Goal: Task Accomplishment & Management: Manage account settings

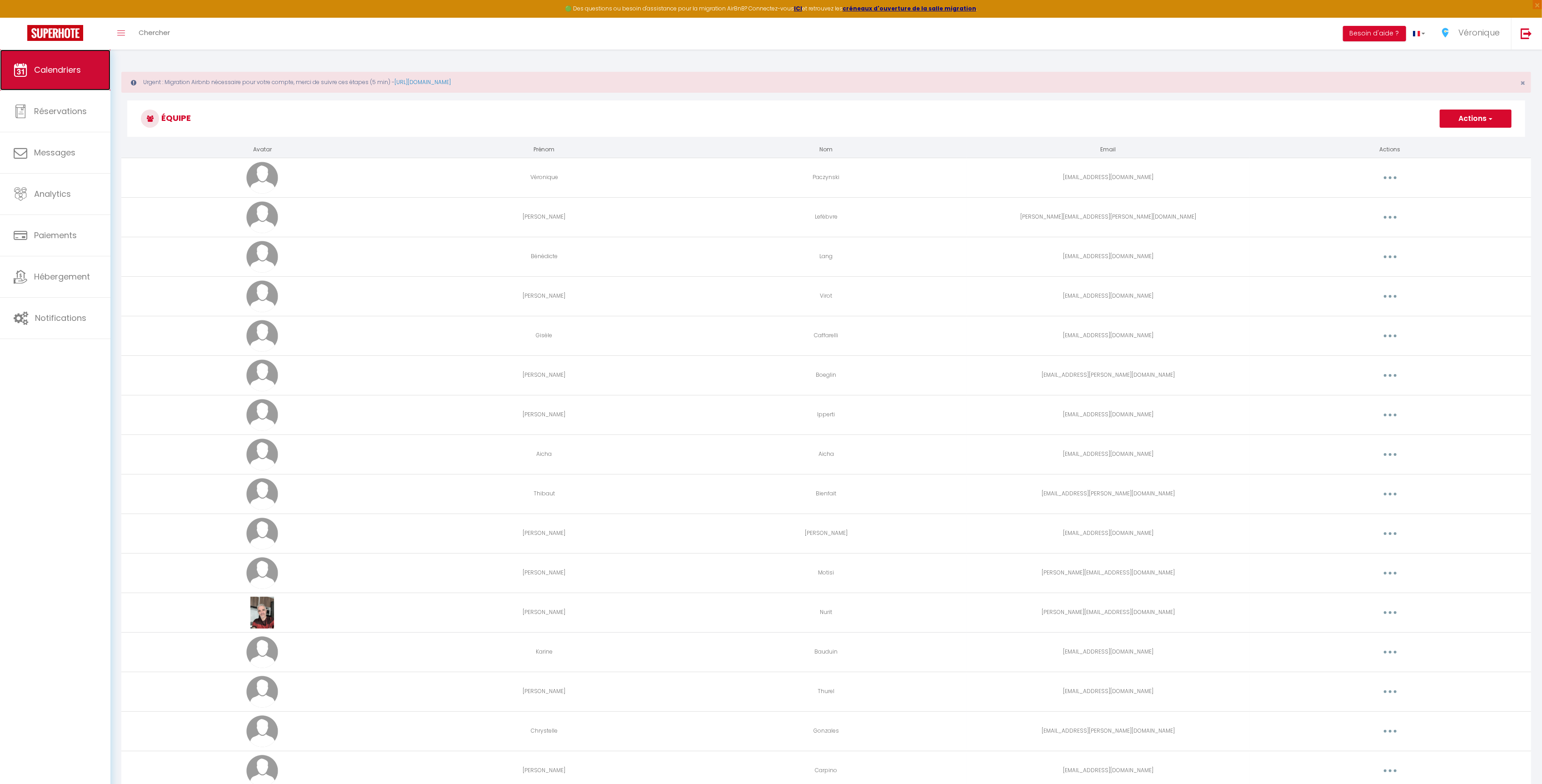
click at [77, 69] on span "Calendriers" at bounding box center [57, 69] width 47 height 11
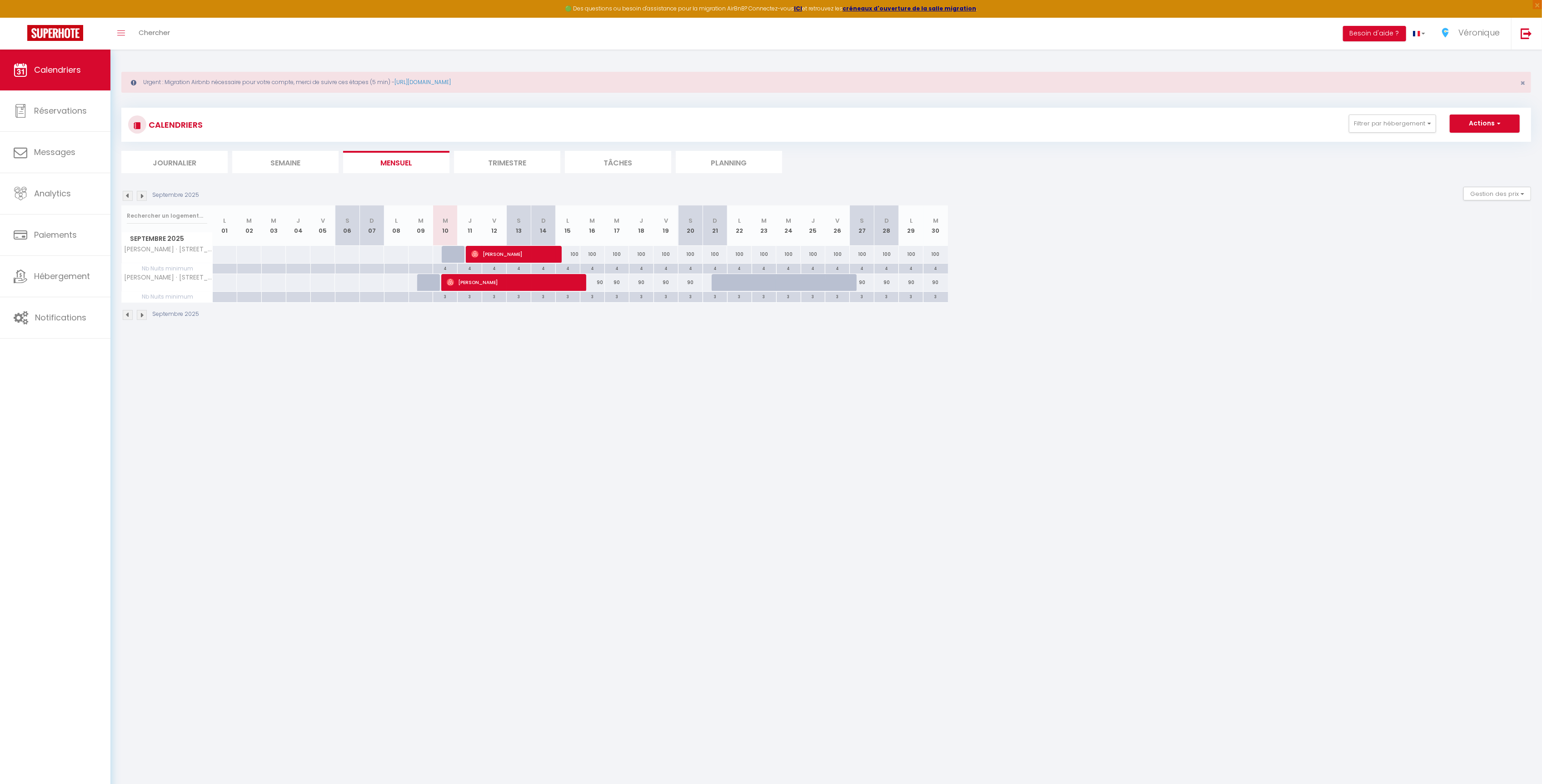
click at [192, 164] on li "Journalier" at bounding box center [175, 162] width 107 height 22
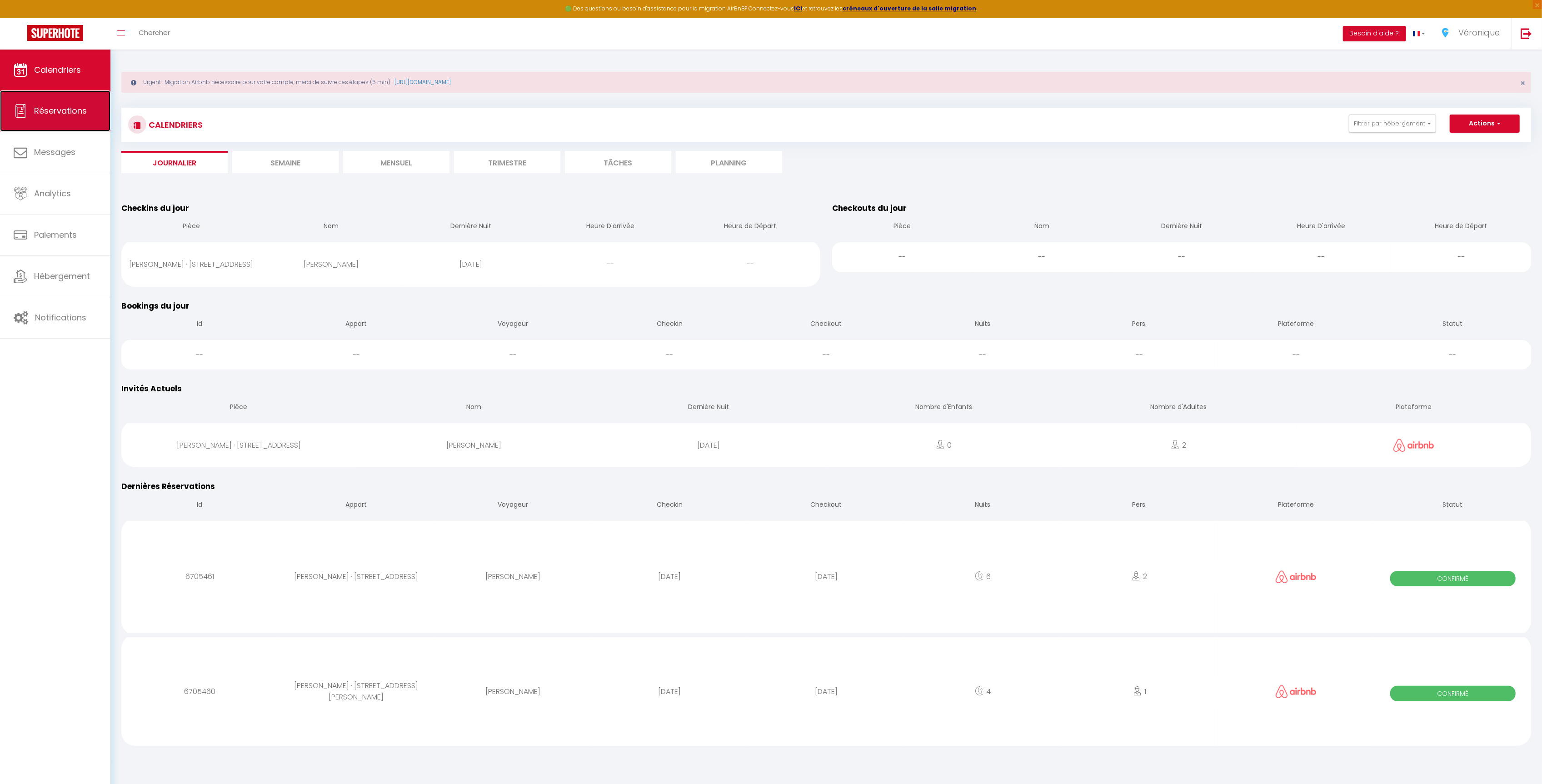
click at [81, 114] on span "Réservations" at bounding box center [60, 110] width 53 height 11
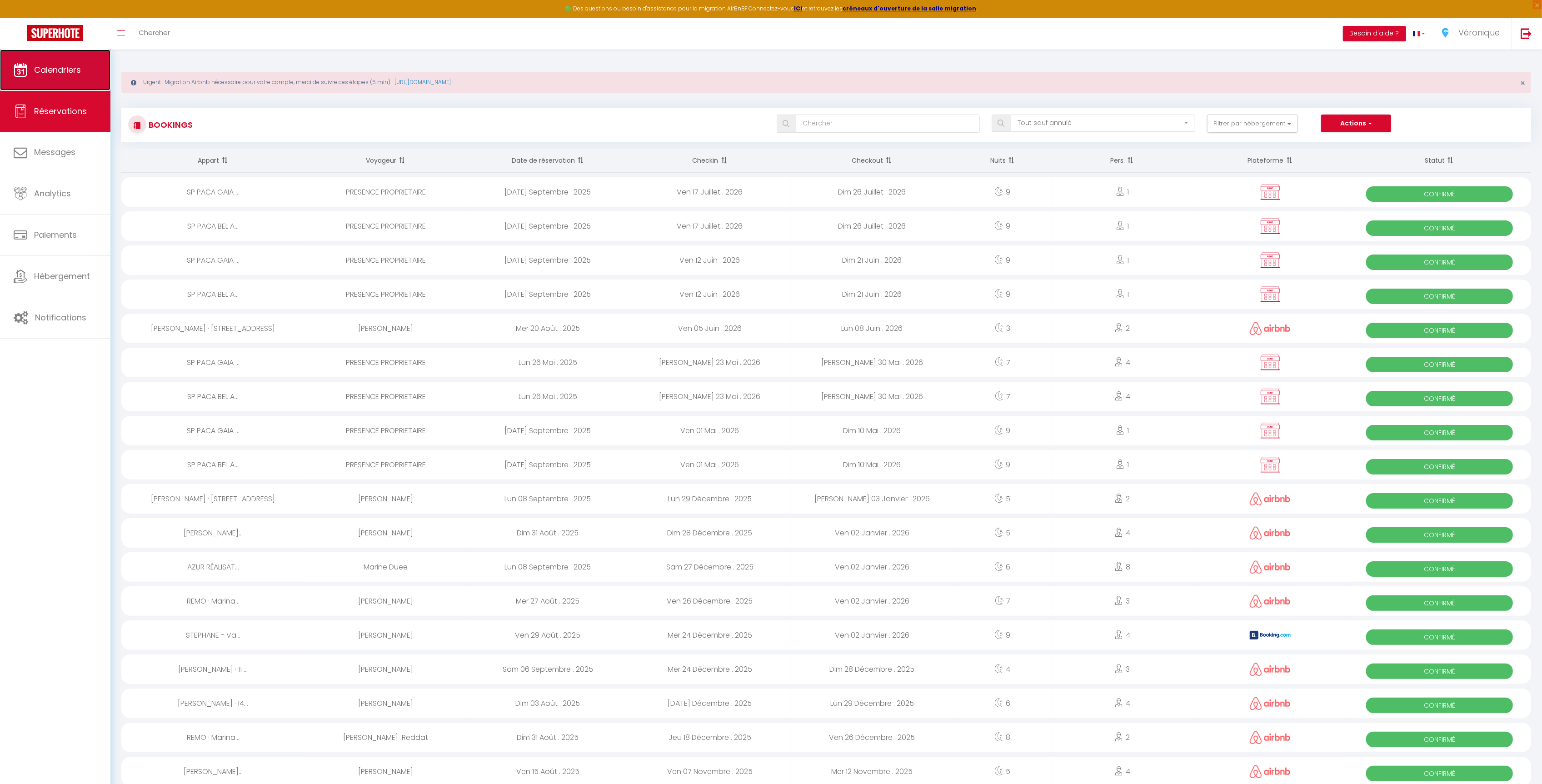
click at [65, 71] on span "Calendriers" at bounding box center [57, 69] width 47 height 11
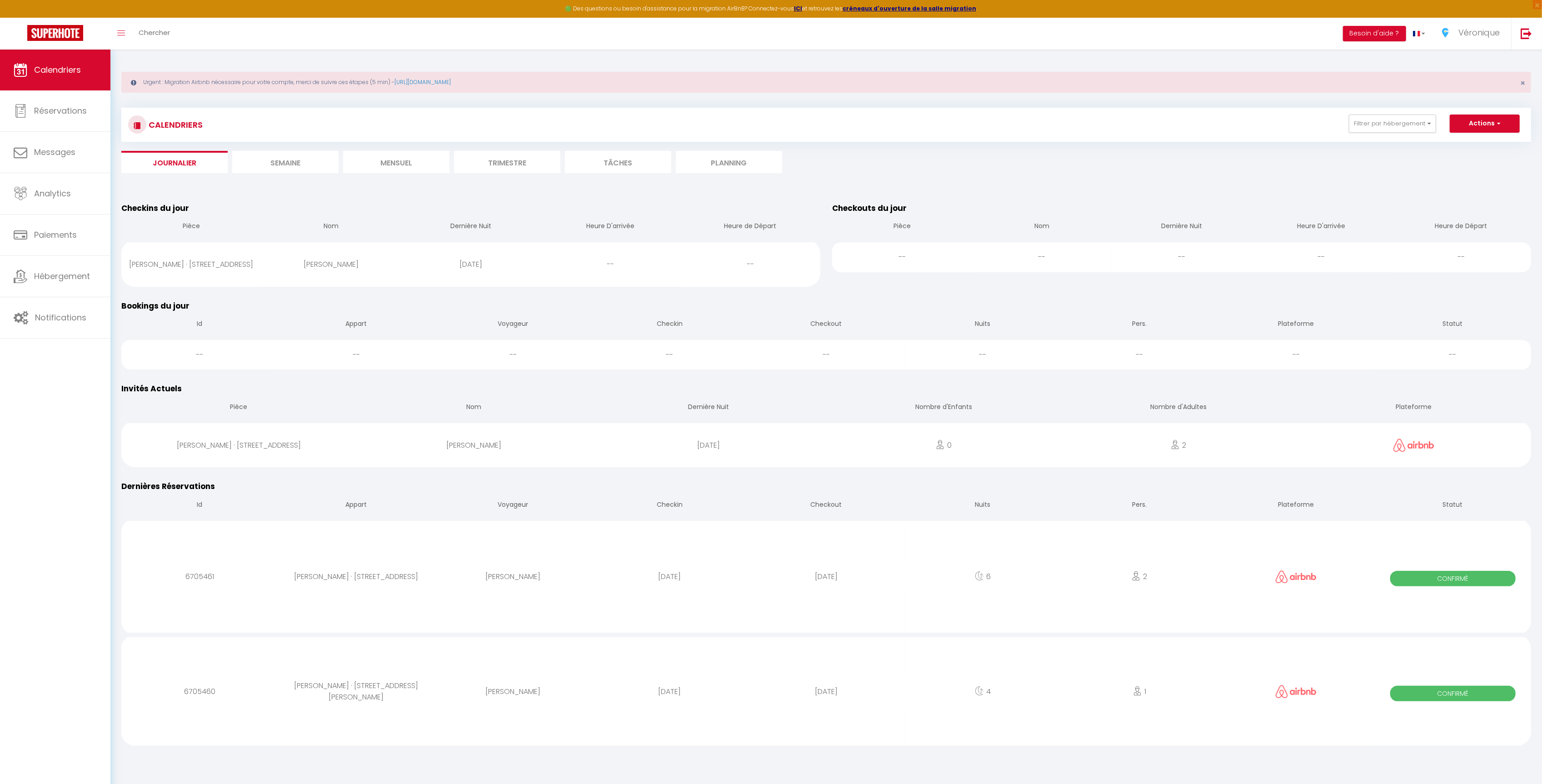
click at [305, 175] on div "CALENDRIERS Filtrer par hébergement Tous SP PACA BEL AIR · [GEOGRAPHIC_DATA], […" at bounding box center [826, 426] width 1410 height 653
click at [302, 166] on li "Semaine" at bounding box center [286, 162] width 107 height 22
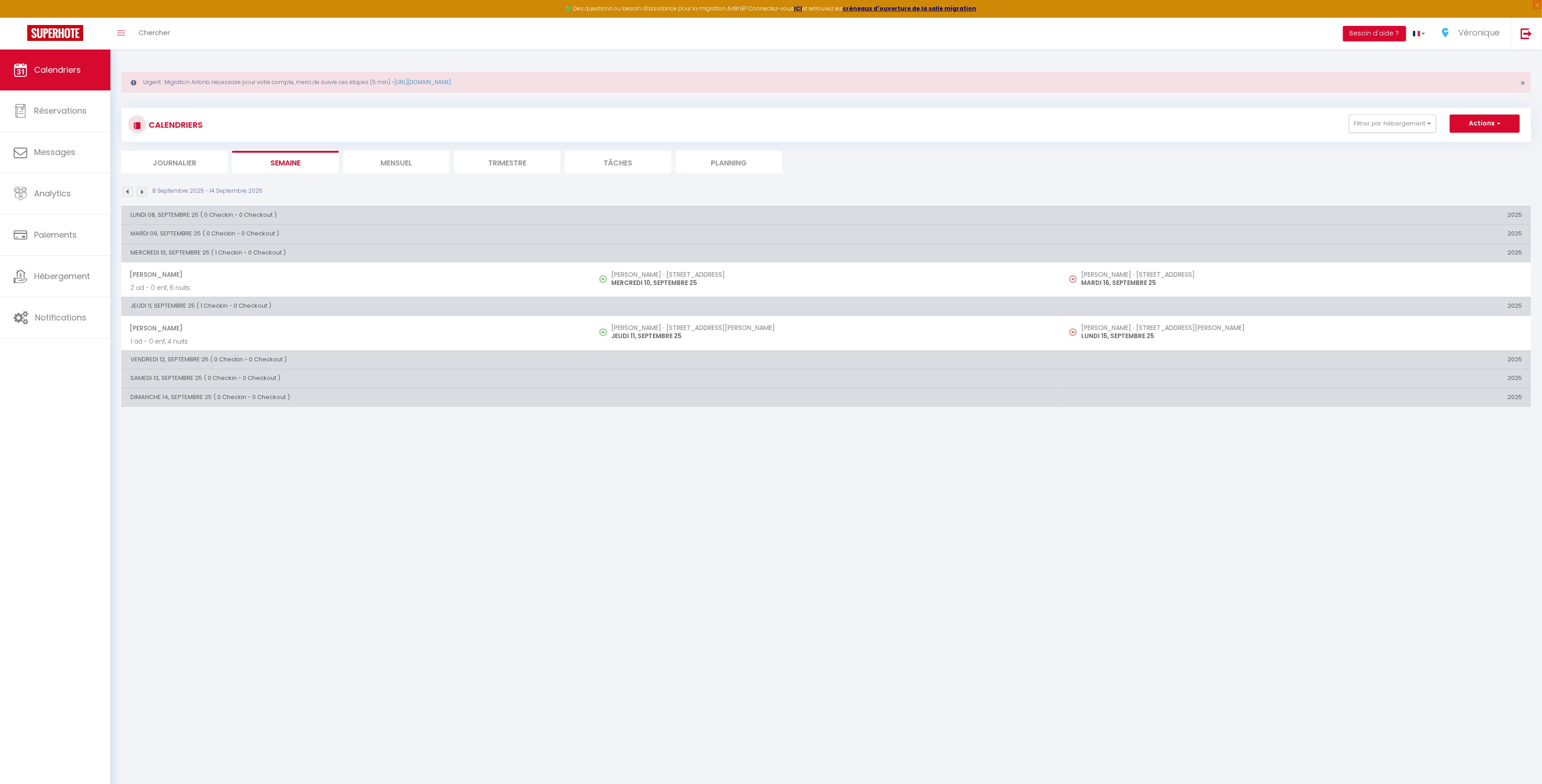
click at [128, 194] on img at bounding box center [128, 192] width 10 height 10
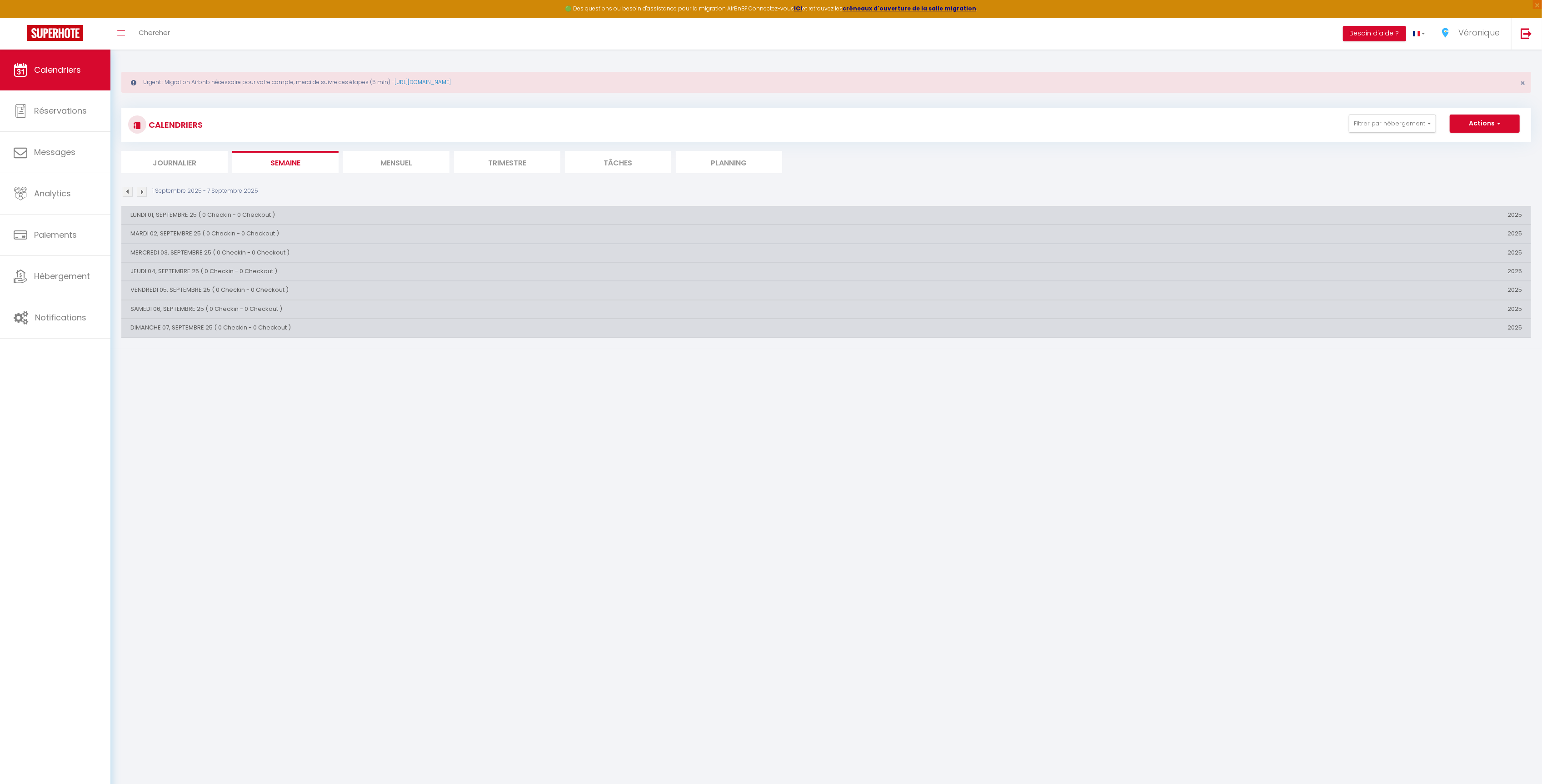
click at [209, 329] on th "DIMANCHE 07, SEPTEMBRE 25 ( 0 Checkin - 0 Checkout )" at bounding box center [591, 328] width 940 height 18
click at [163, 169] on li "Journalier" at bounding box center [175, 162] width 107 height 22
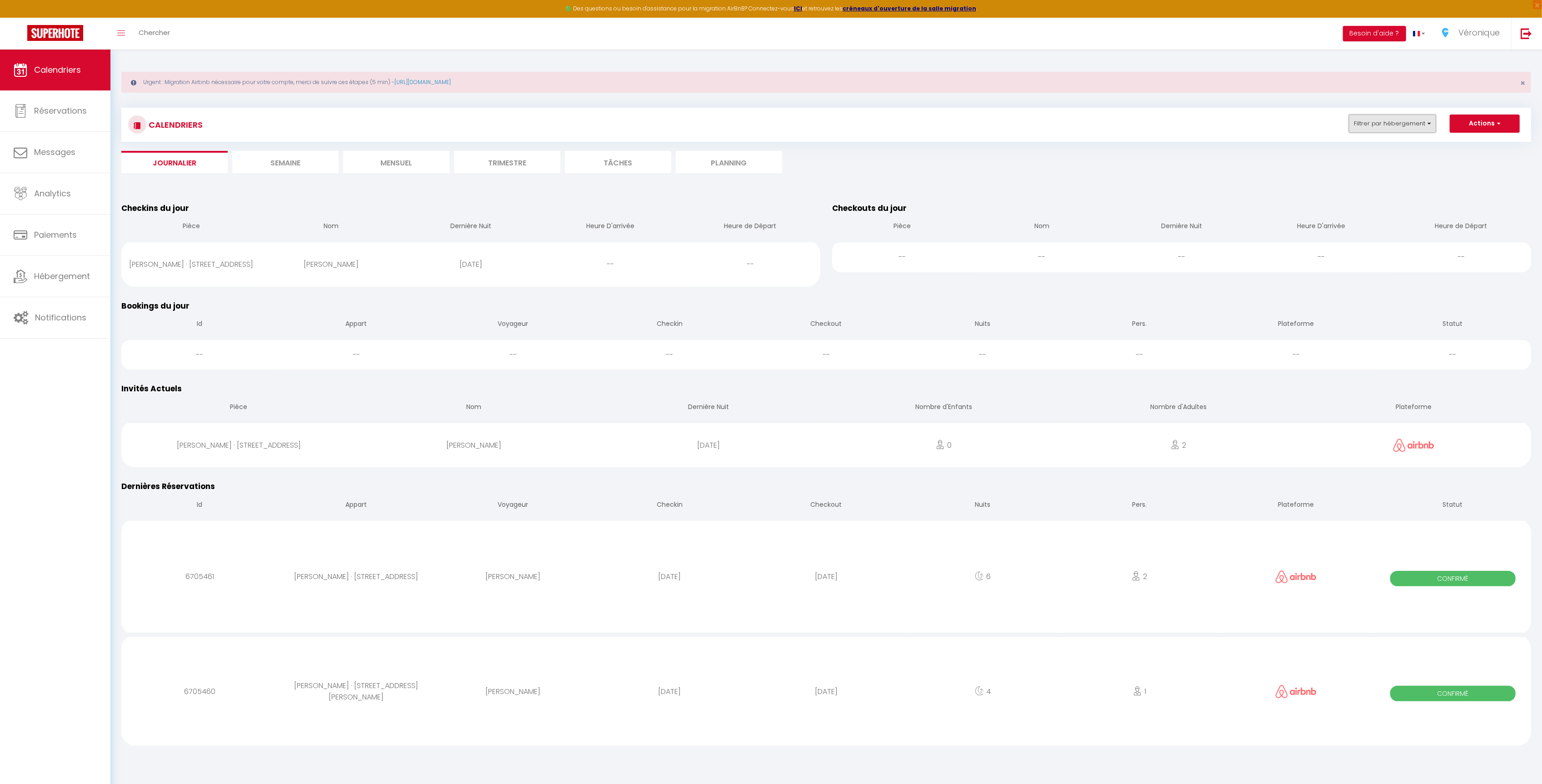
click at [1415, 129] on button "Filtrer par hébergement" at bounding box center [1392, 123] width 87 height 18
click at [1356, 160] on input "Tous" at bounding box center [1421, 163] width 136 height 9
checkbox input "true"
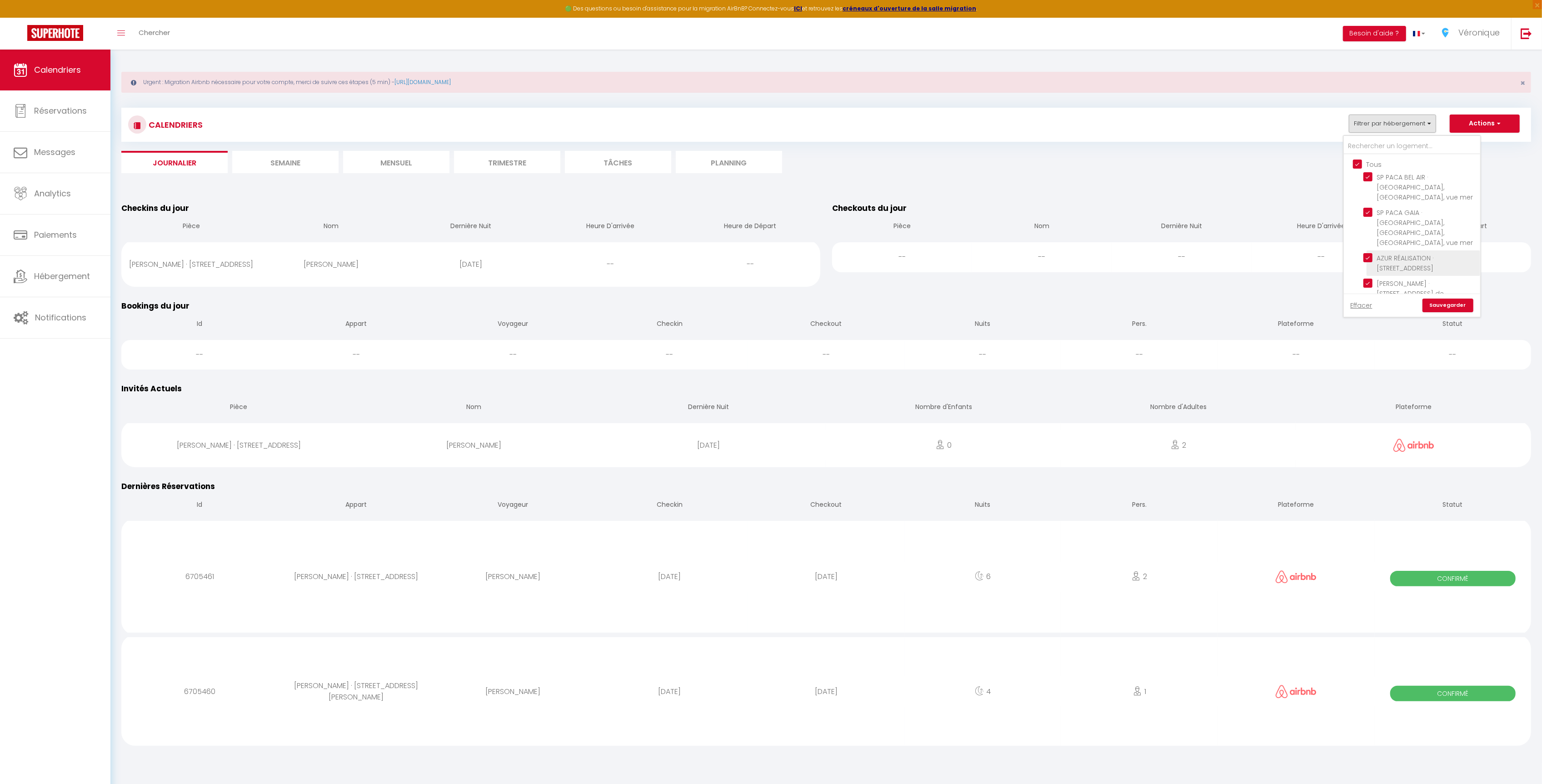
checkbox input "true"
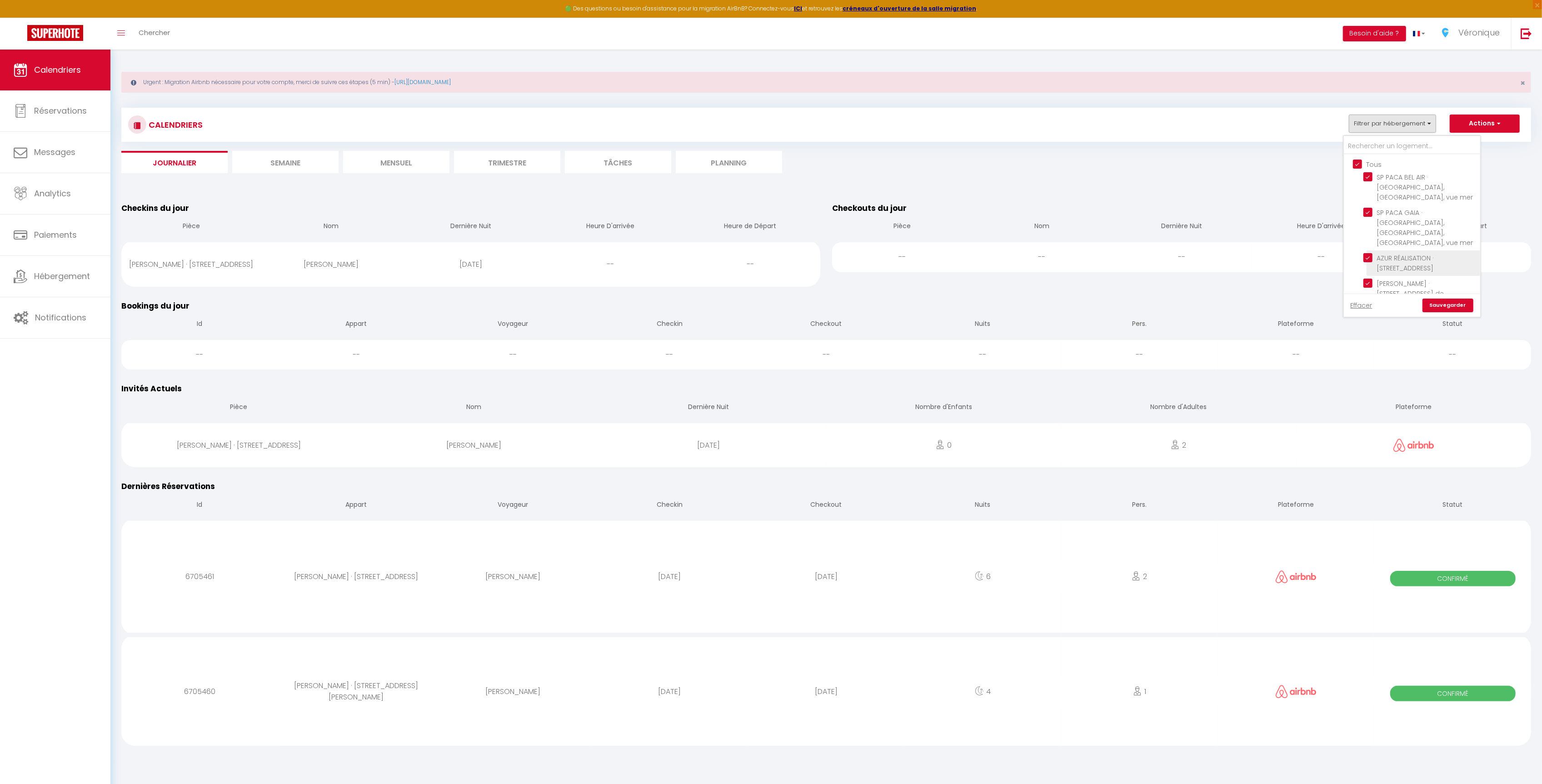
checkbox input "true"
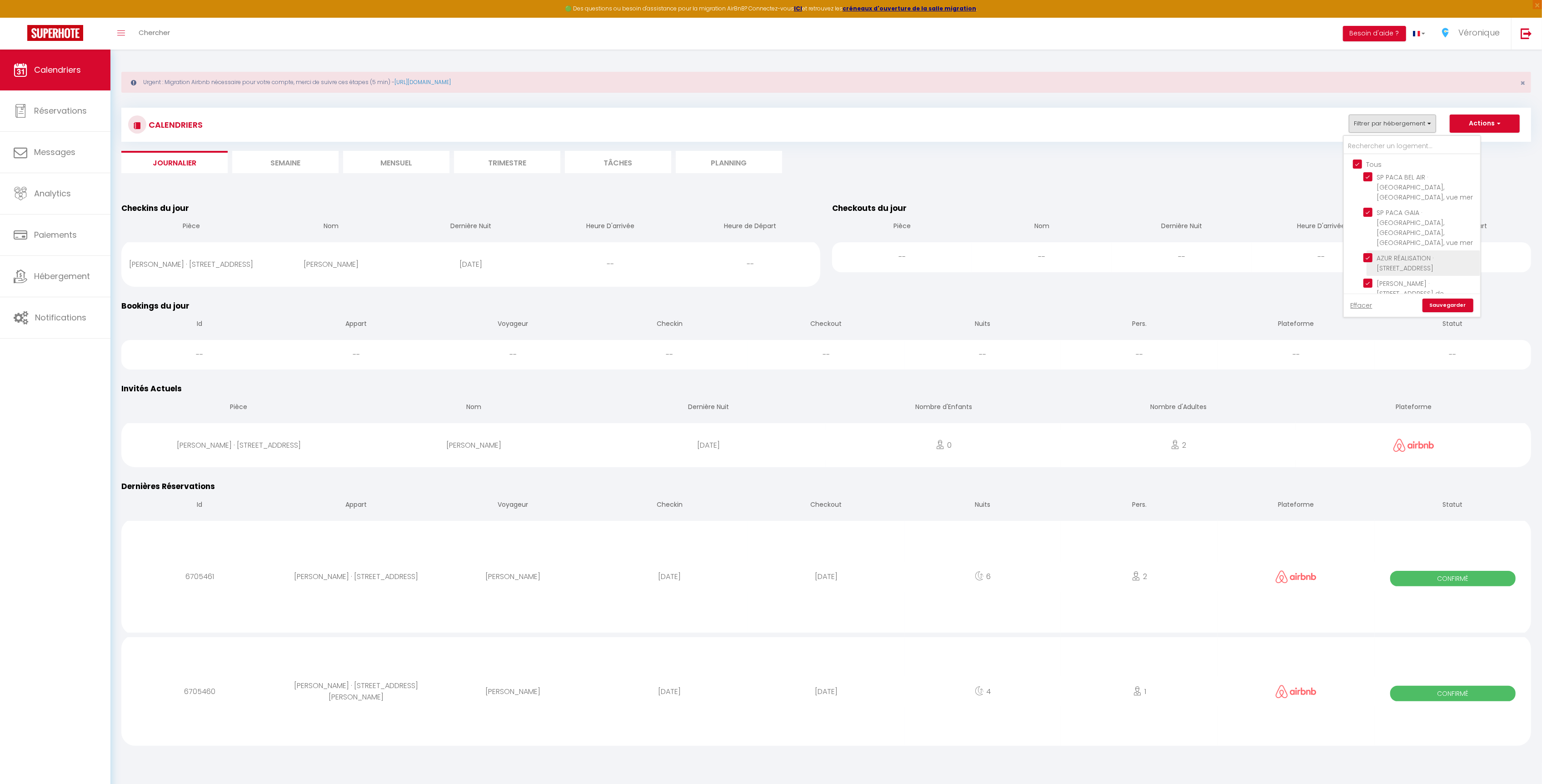
checkbox input "true"
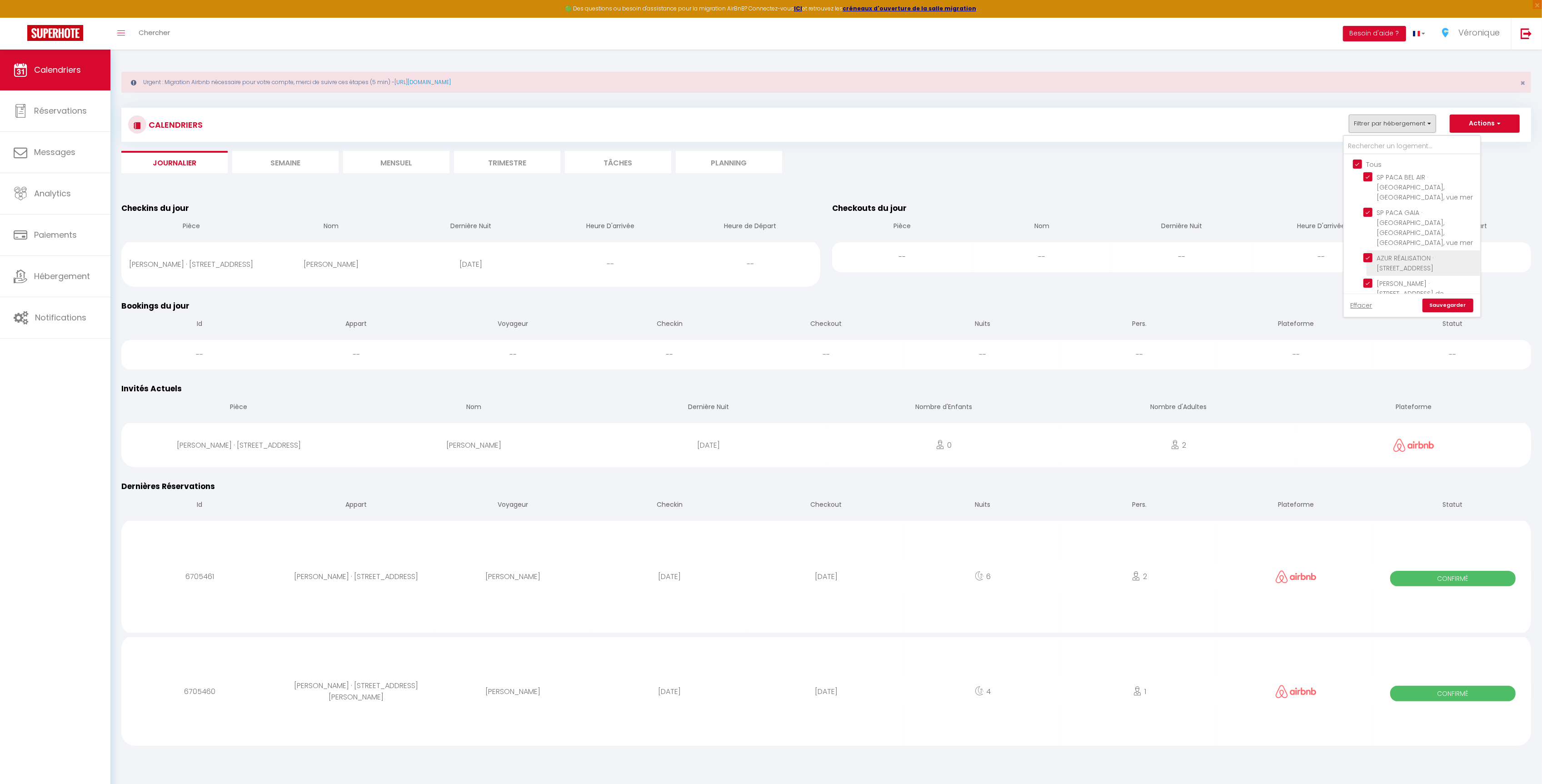
checkbox input "true"
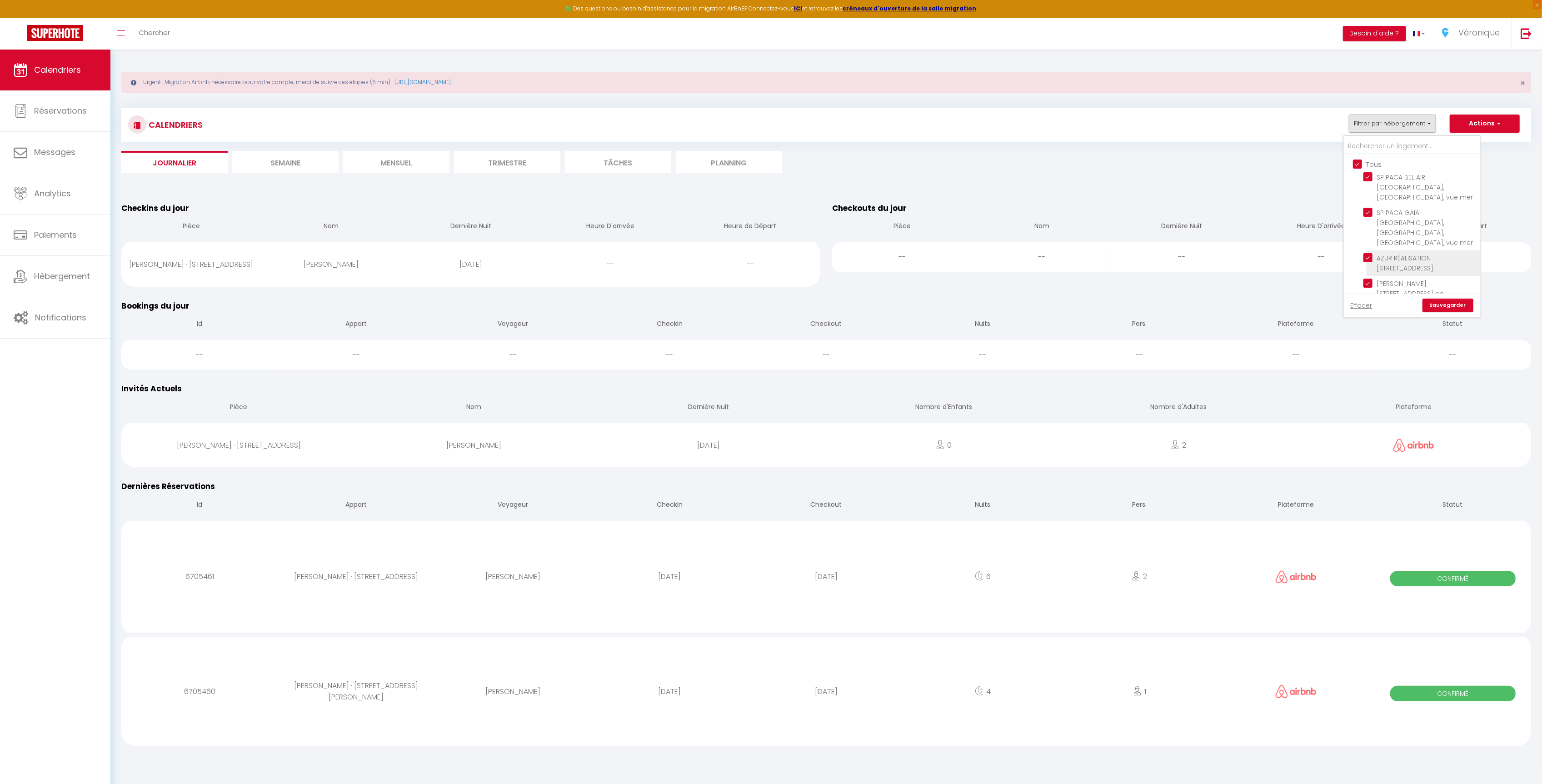
checkbox input "true"
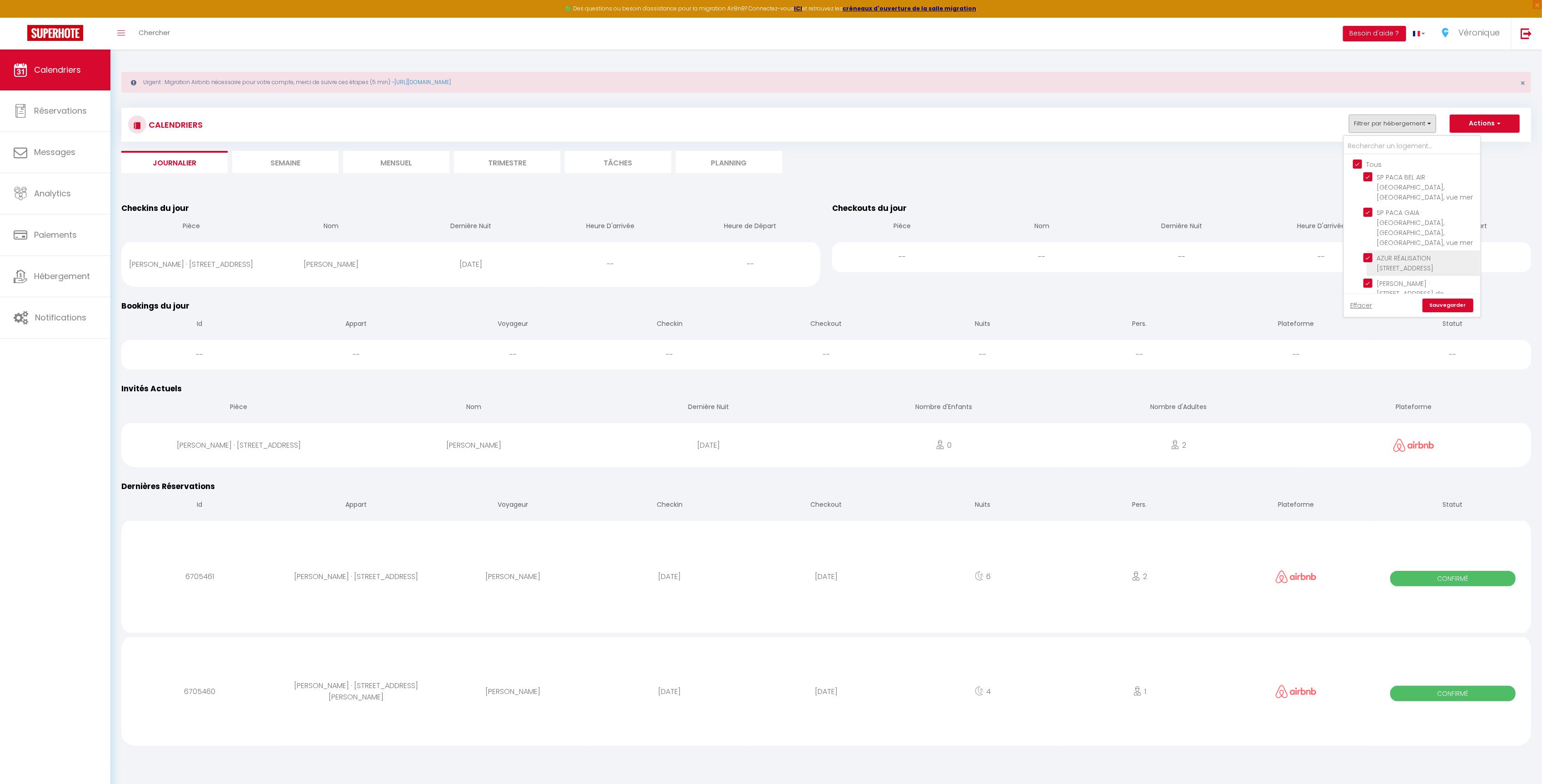
checkbox input "true"
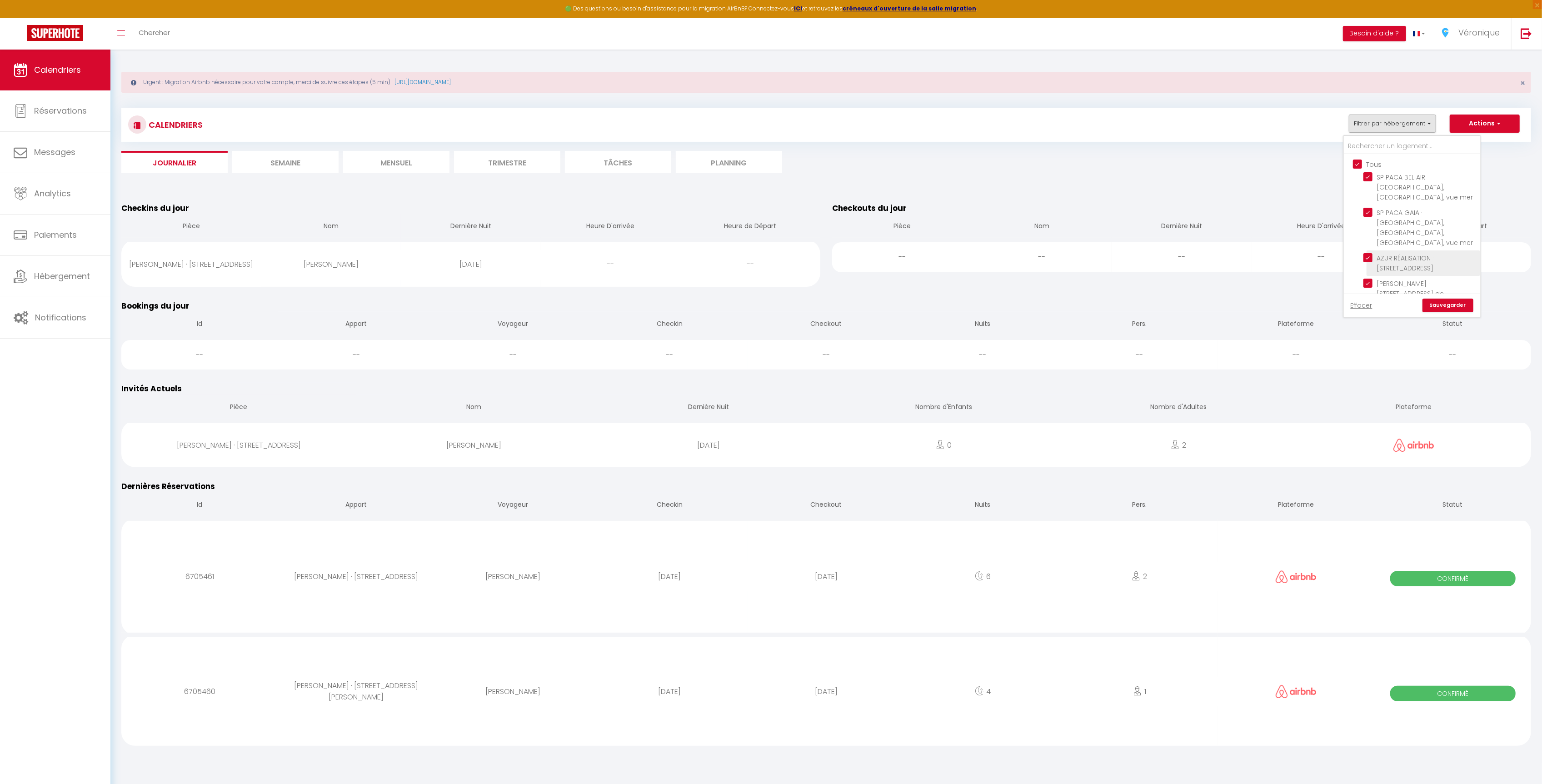
checkbox input "true"
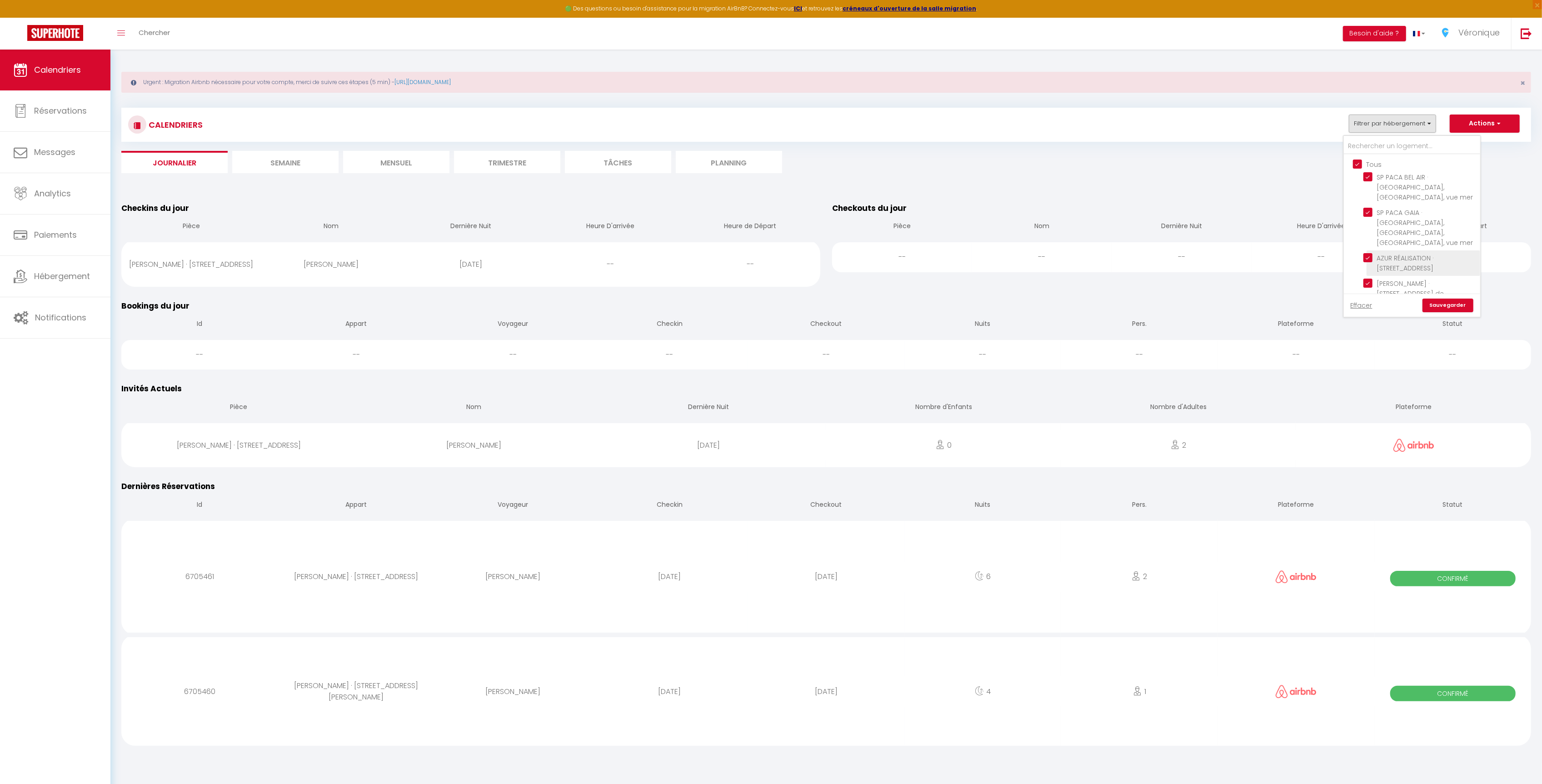
checkbox input "true"
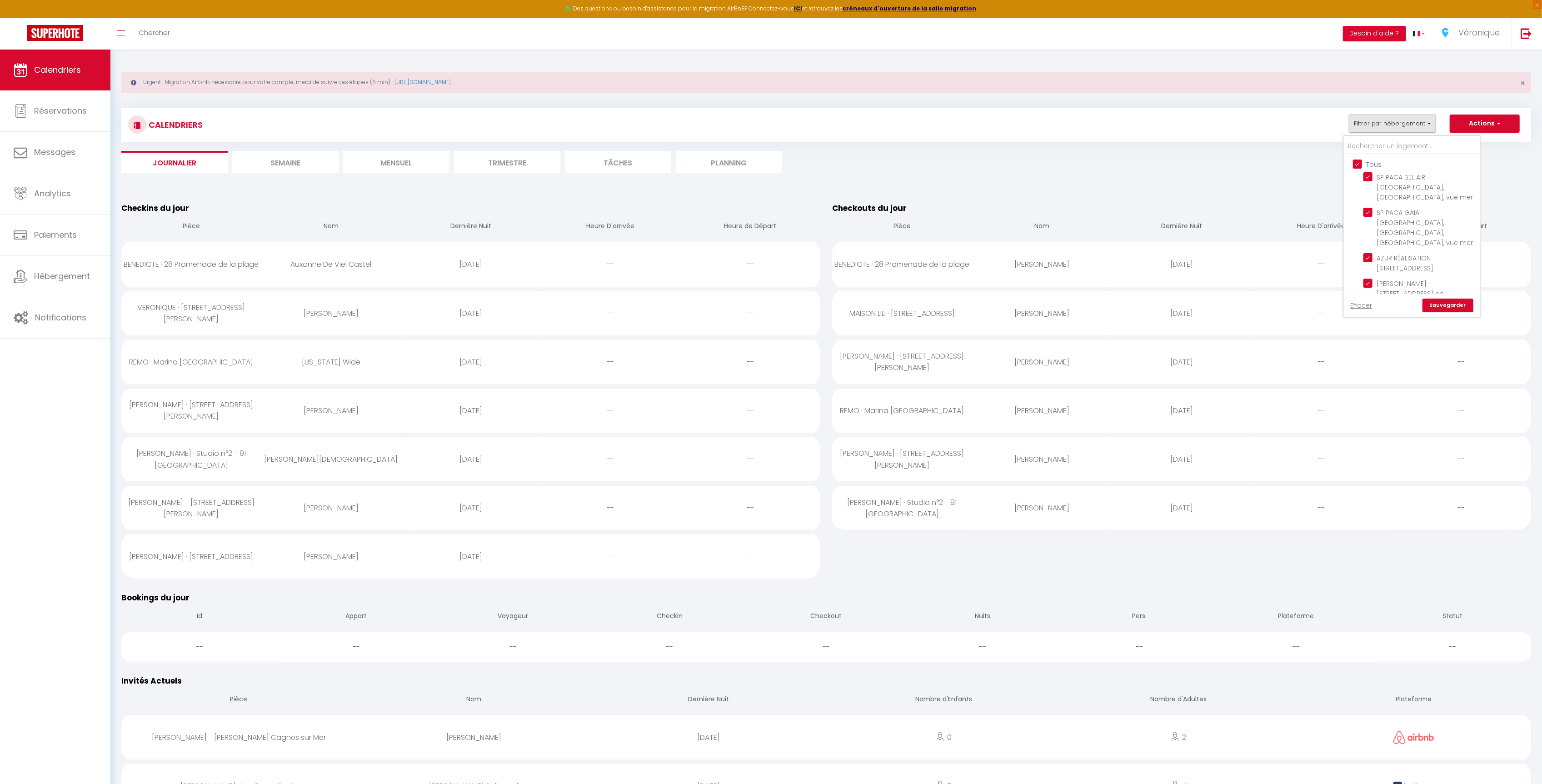
click at [1448, 302] on link "Sauvegarder" at bounding box center [1447, 305] width 51 height 14
drag, startPoint x: 547, startPoint y: 405, endPoint x: 556, endPoint y: 396, distance: 12.7
click at [428, 411] on tr "[PERSON_NAME] · [STREET_ADDRESS][PERSON_NAME] [PERSON_NAME] [DATE] -- --" at bounding box center [471, 410] width 699 height 48
select select "0"
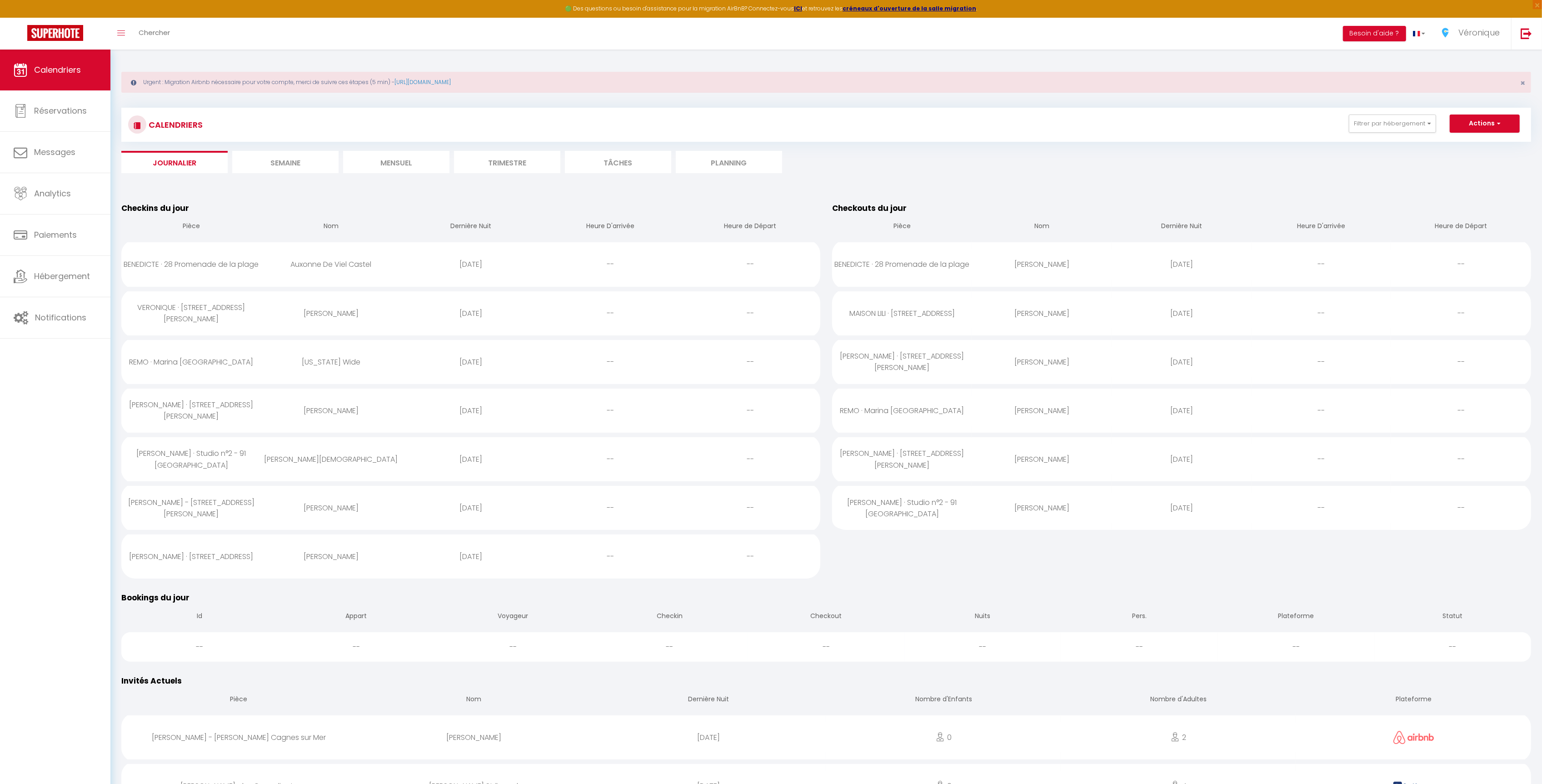
select select "1"
select select
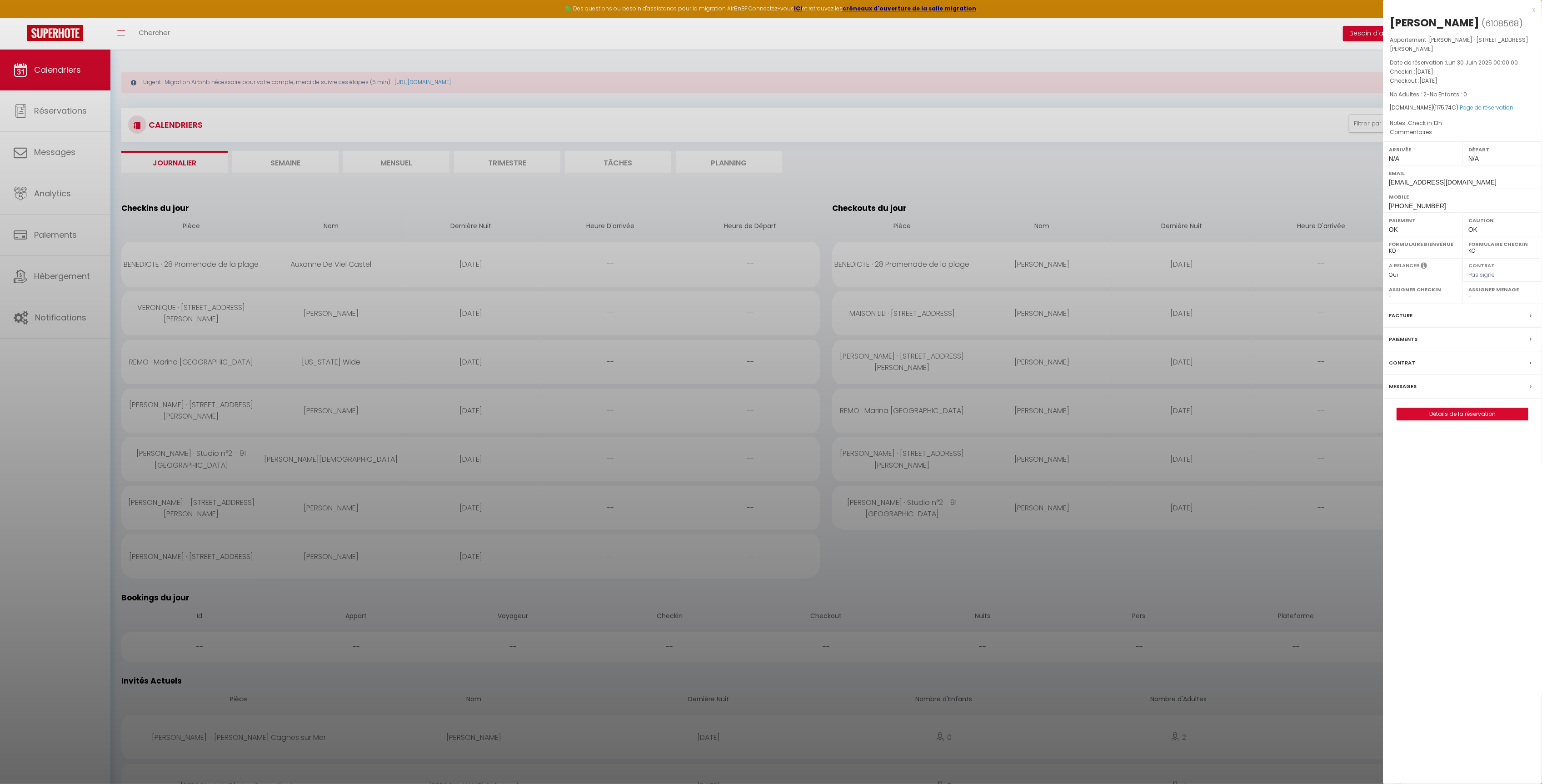
click at [52, 80] on div at bounding box center [771, 392] width 1542 height 784
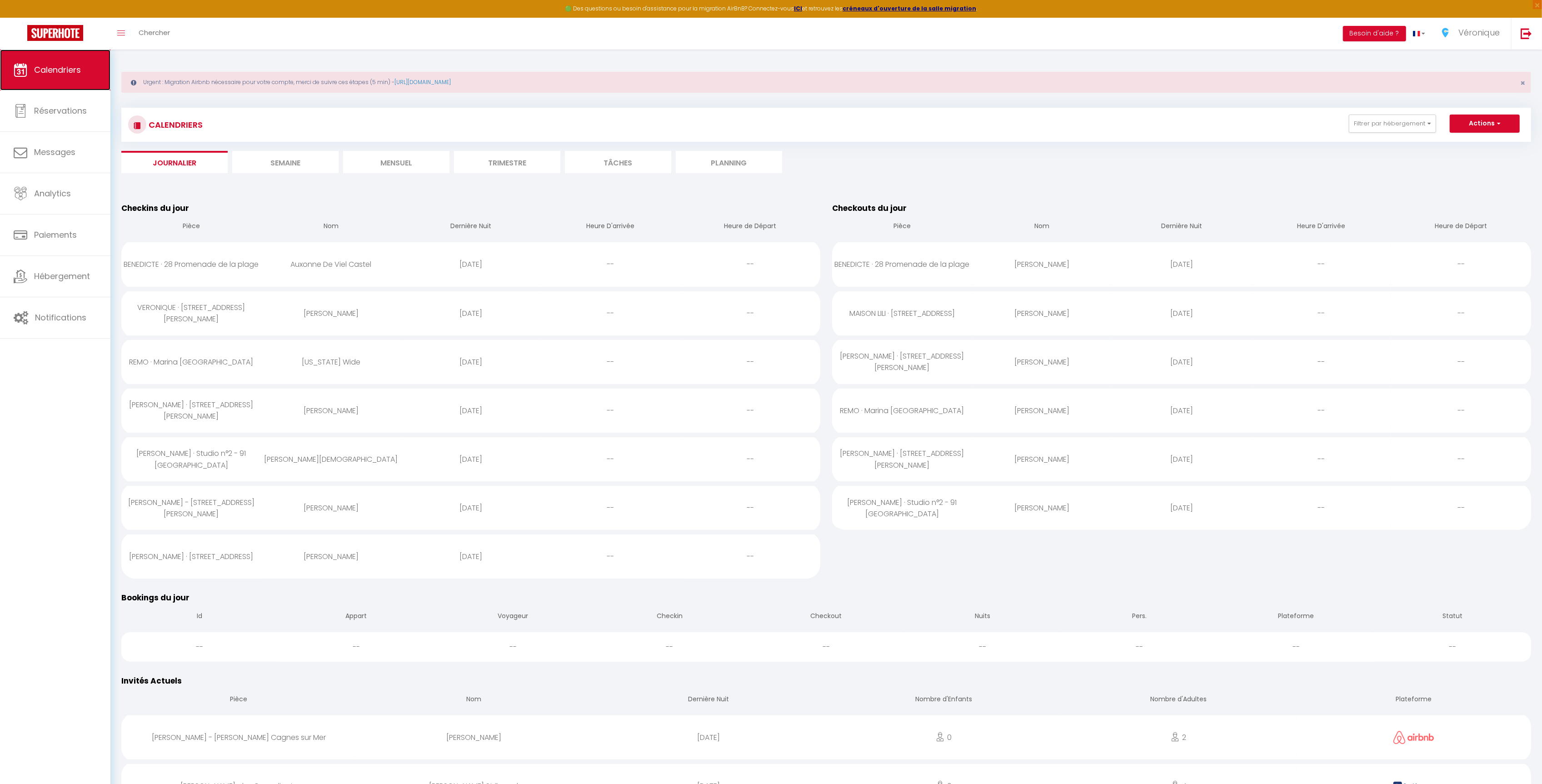
click at [65, 62] on link "Calendriers" at bounding box center [55, 70] width 110 height 41
click at [62, 124] on link "Réservations" at bounding box center [55, 111] width 110 height 41
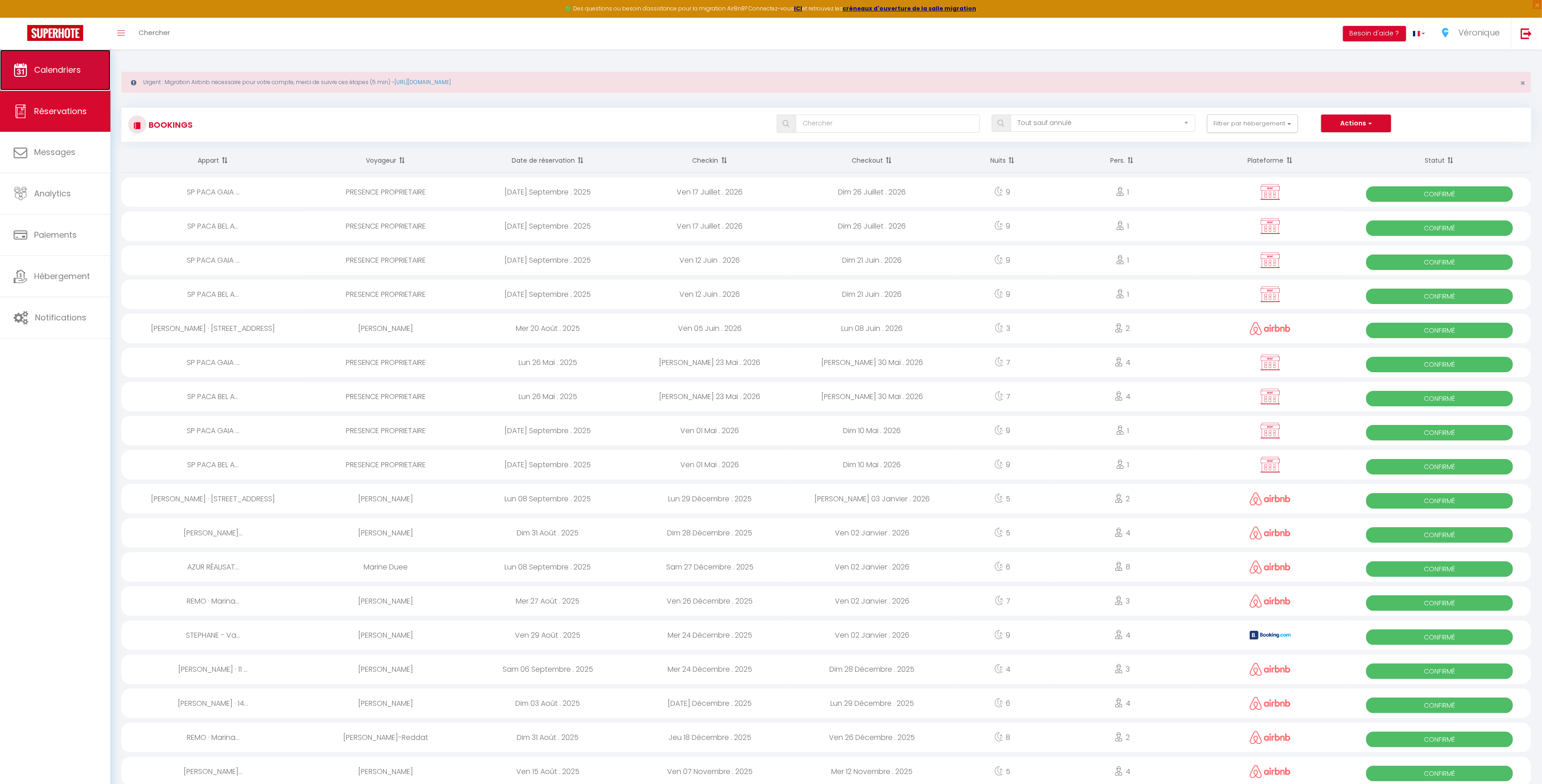
click at [69, 77] on link "Calendriers" at bounding box center [55, 70] width 110 height 41
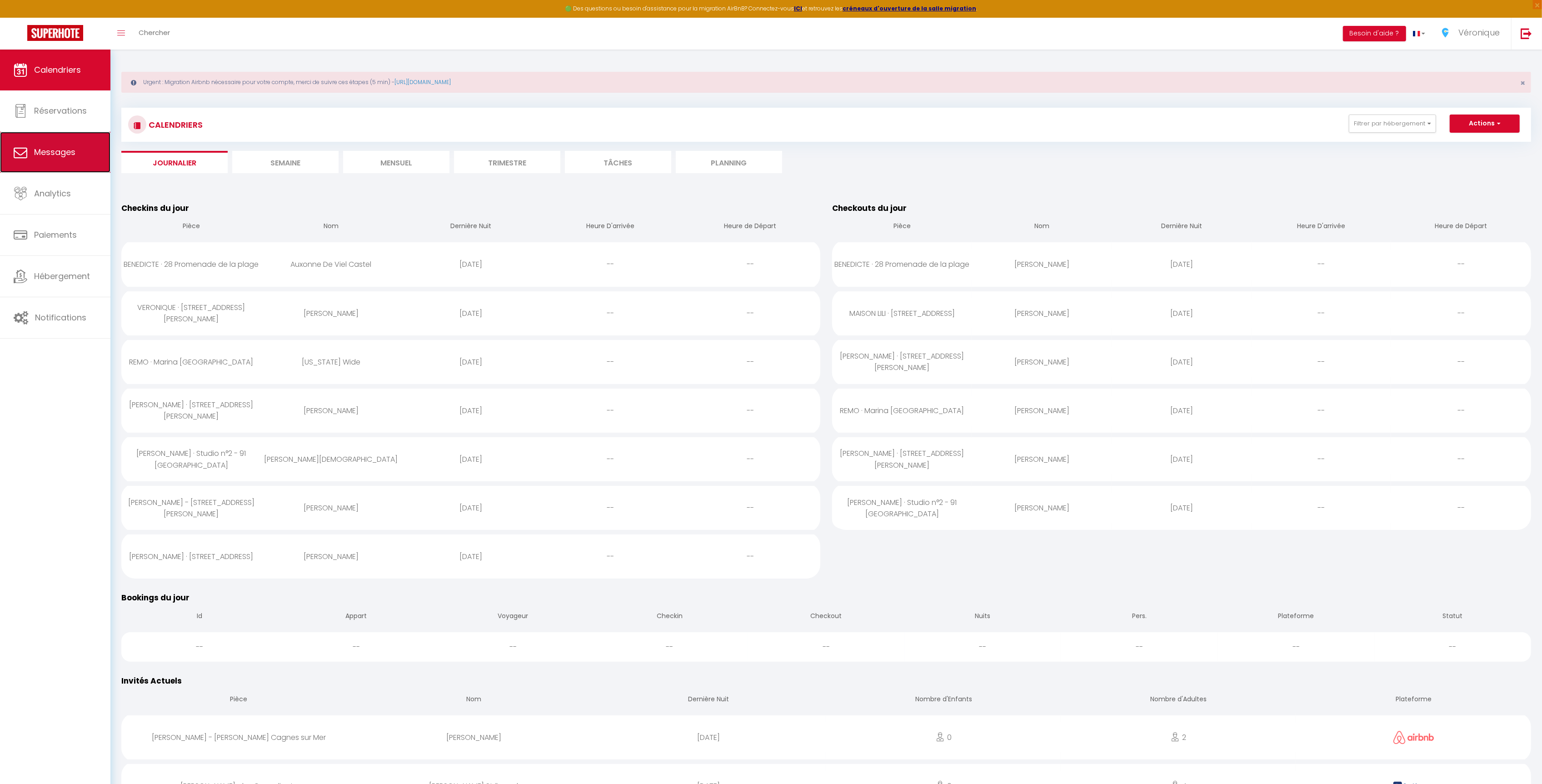
click at [72, 149] on span "Messages" at bounding box center [54, 151] width 41 height 11
select select "message"
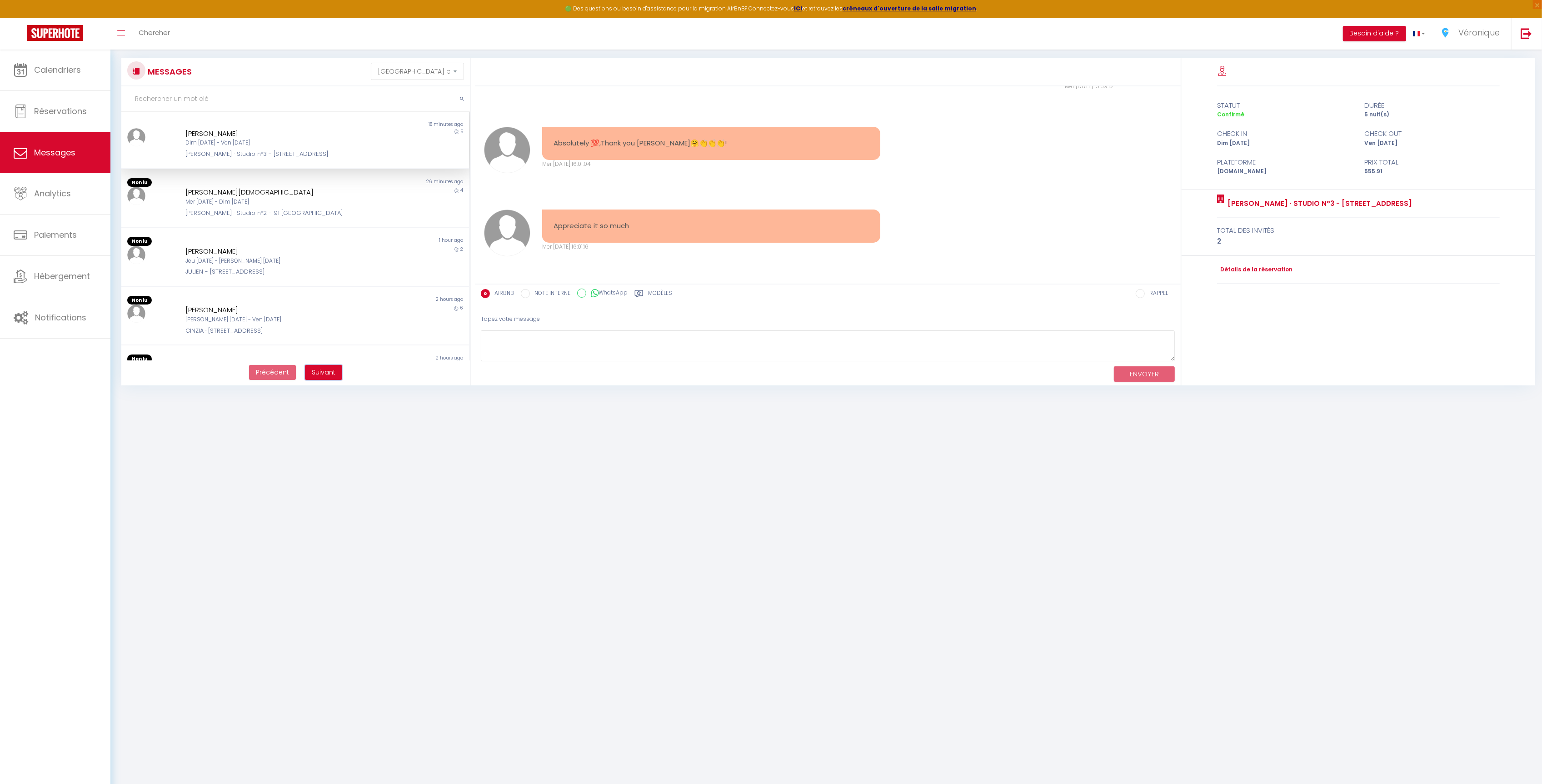
click at [326, 367] on button "Suivant" at bounding box center [323, 373] width 37 height 16
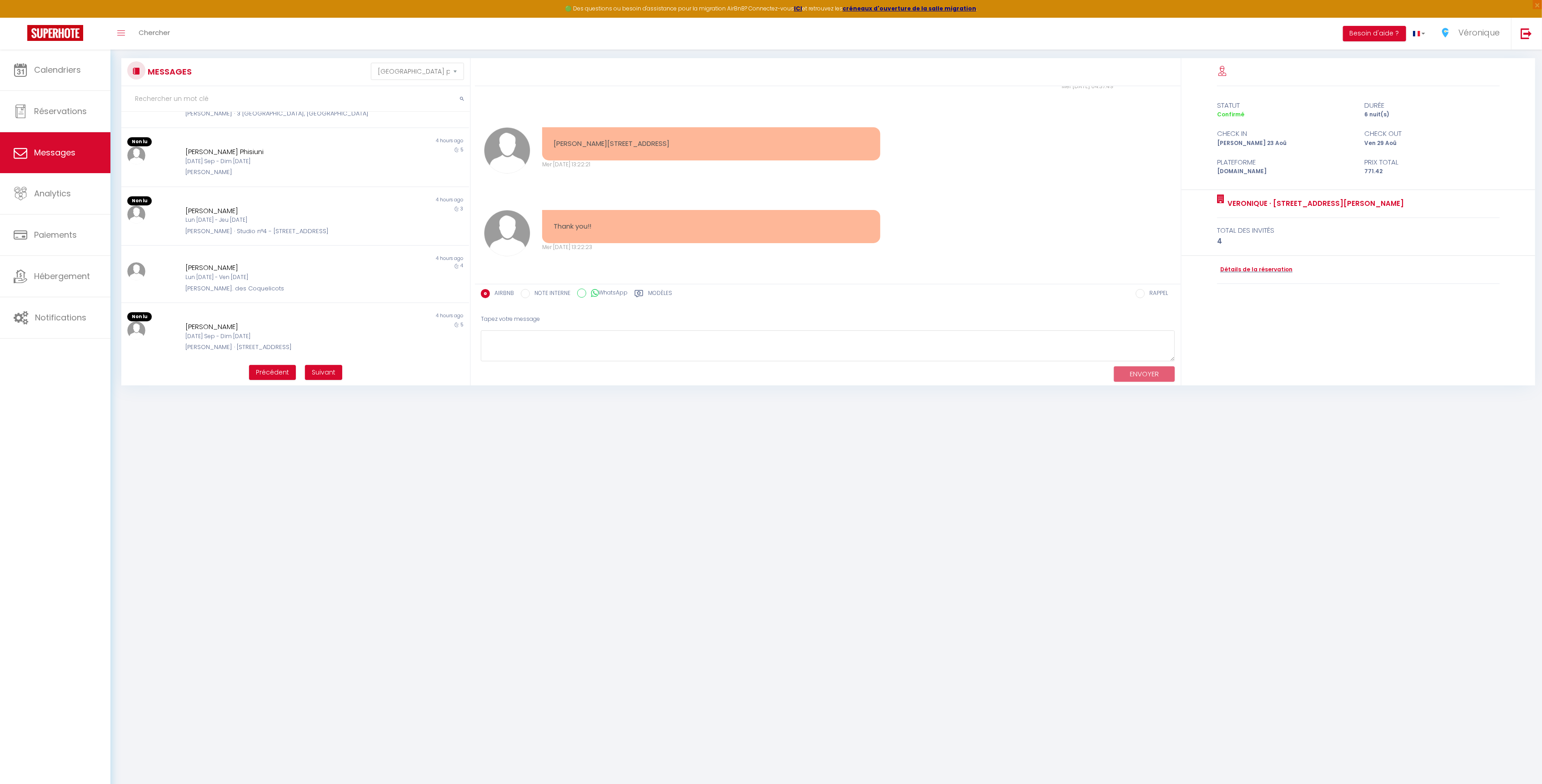
scroll to position [361, 0]
click at [48, 72] on span "Calendriers" at bounding box center [57, 69] width 47 height 11
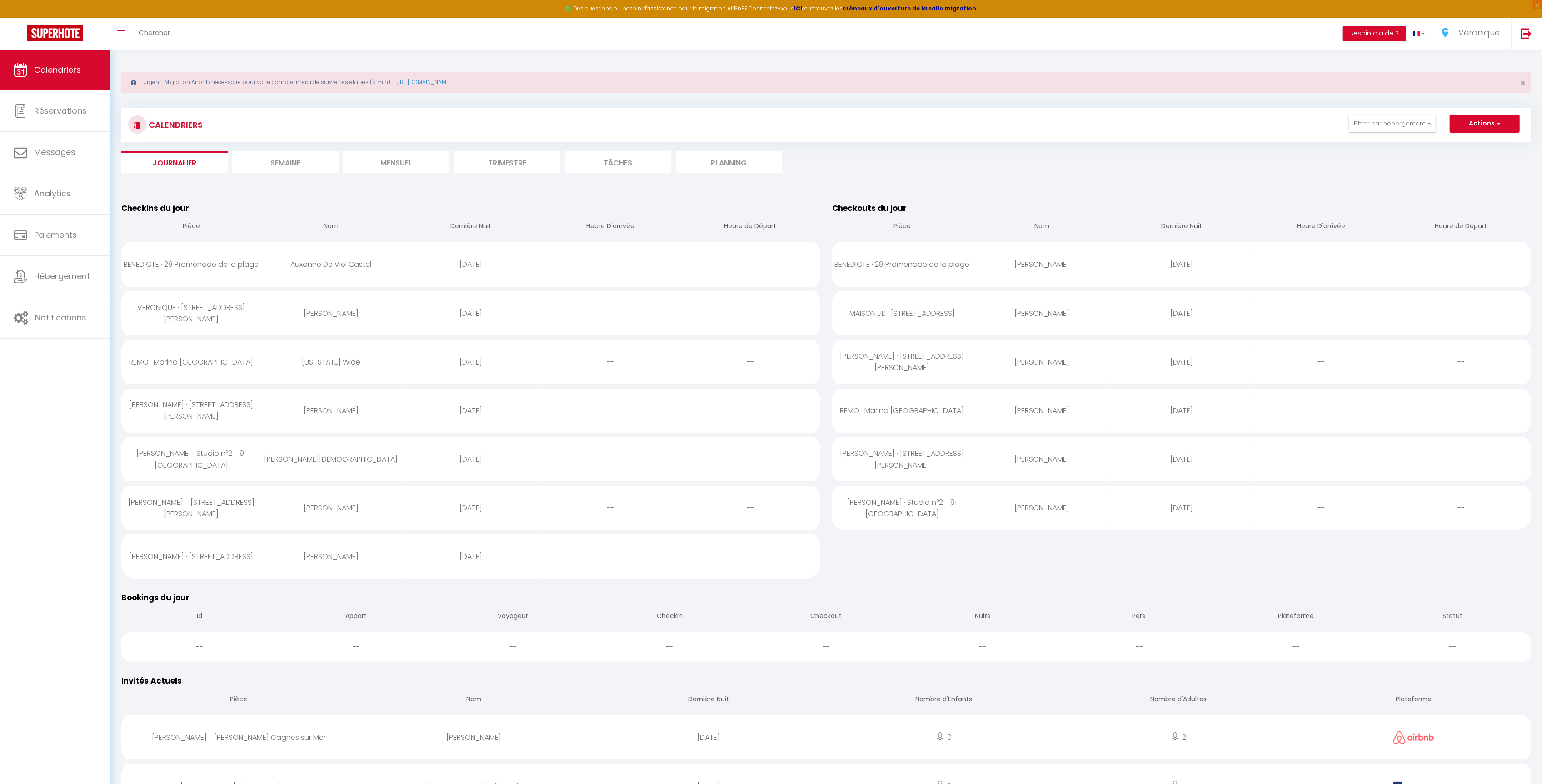
click at [294, 154] on li "Semaine" at bounding box center [286, 162] width 107 height 22
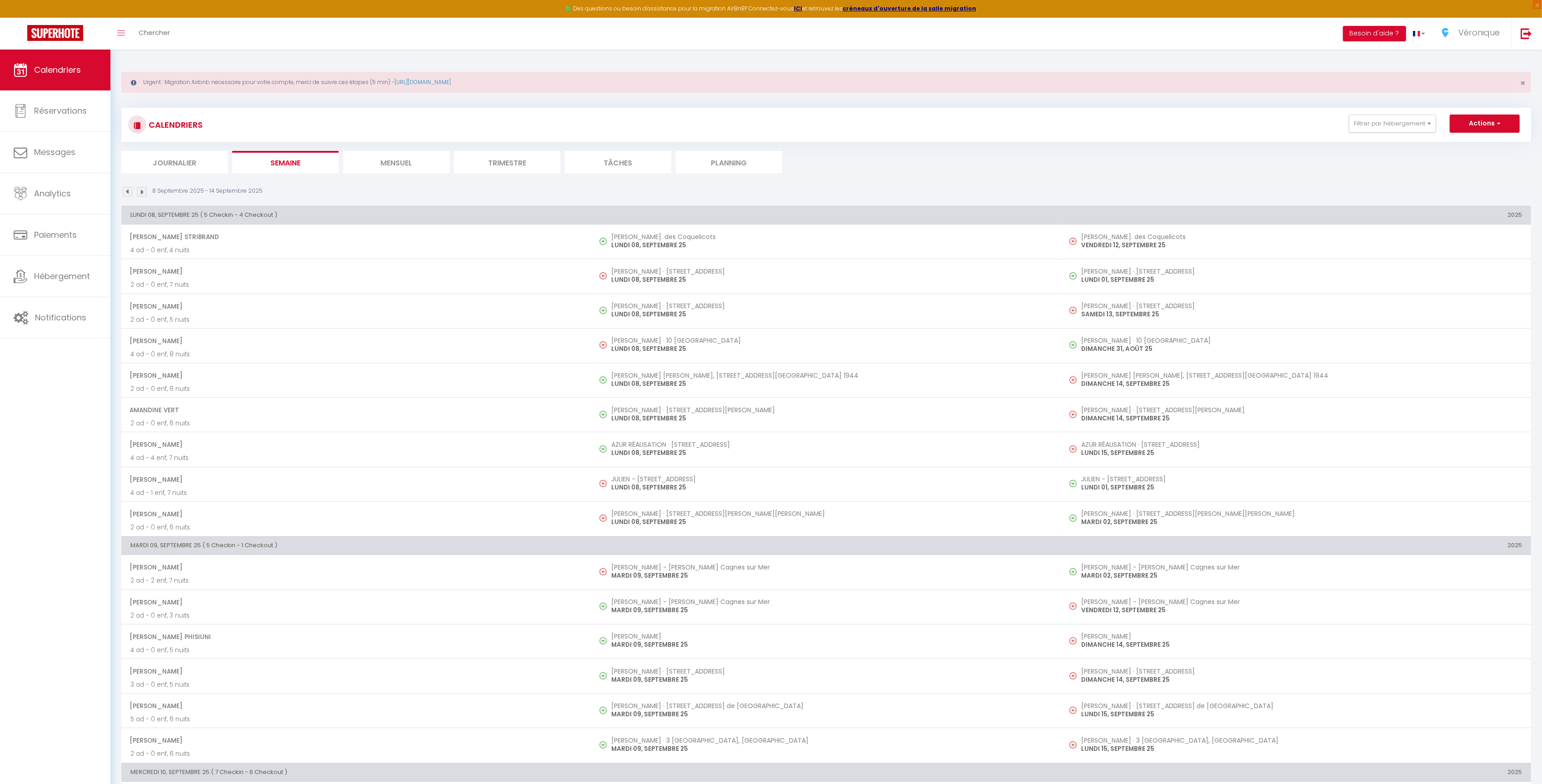
click at [526, 167] on li "Trimestre" at bounding box center [507, 162] width 107 height 22
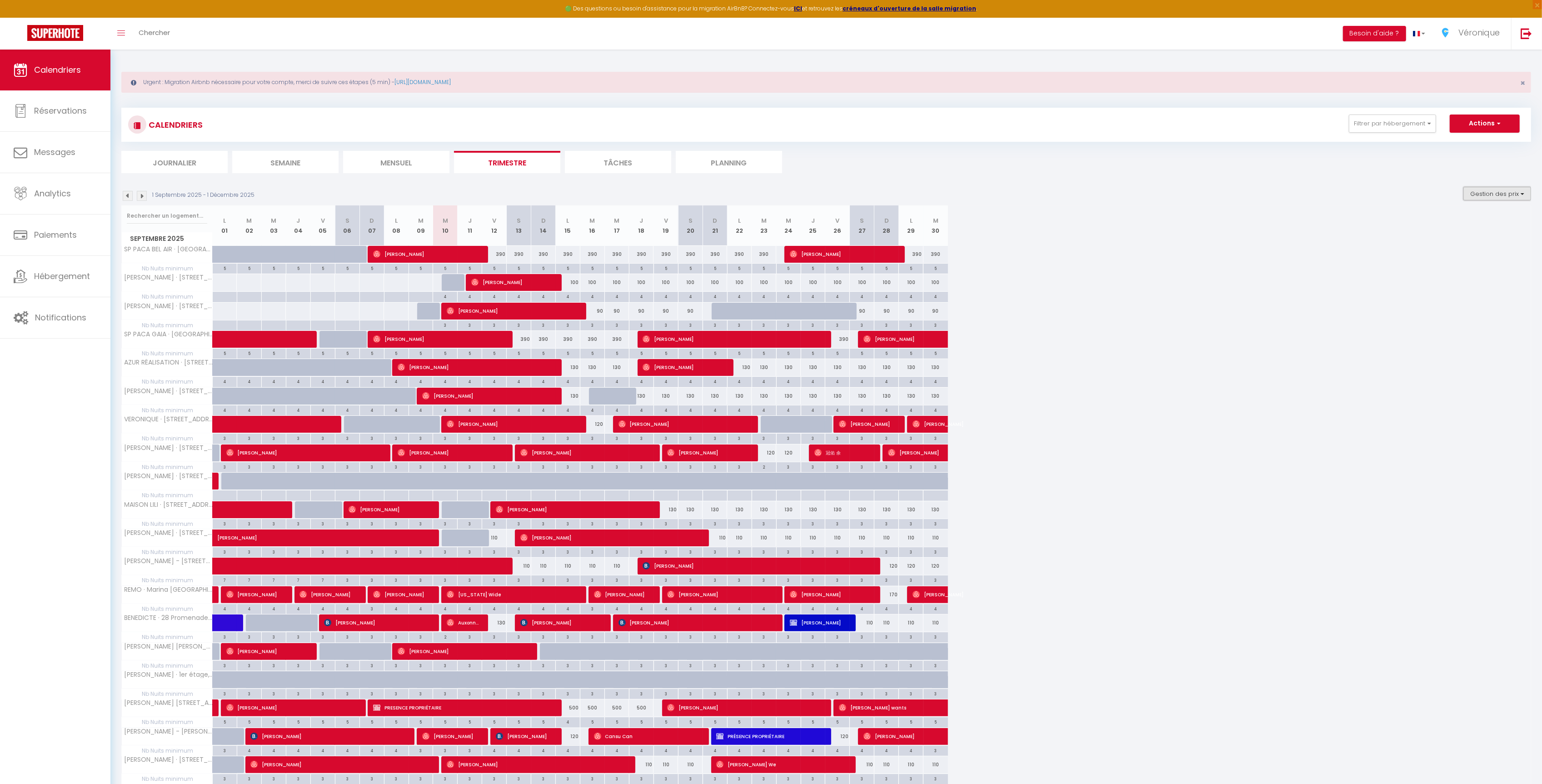
click at [1498, 189] on button "Gestion des prix" at bounding box center [1497, 193] width 68 height 14
click at [1485, 221] on input "Nb Nuits minimum" at bounding box center [1489, 221] width 82 height 9
checkbox input "false"
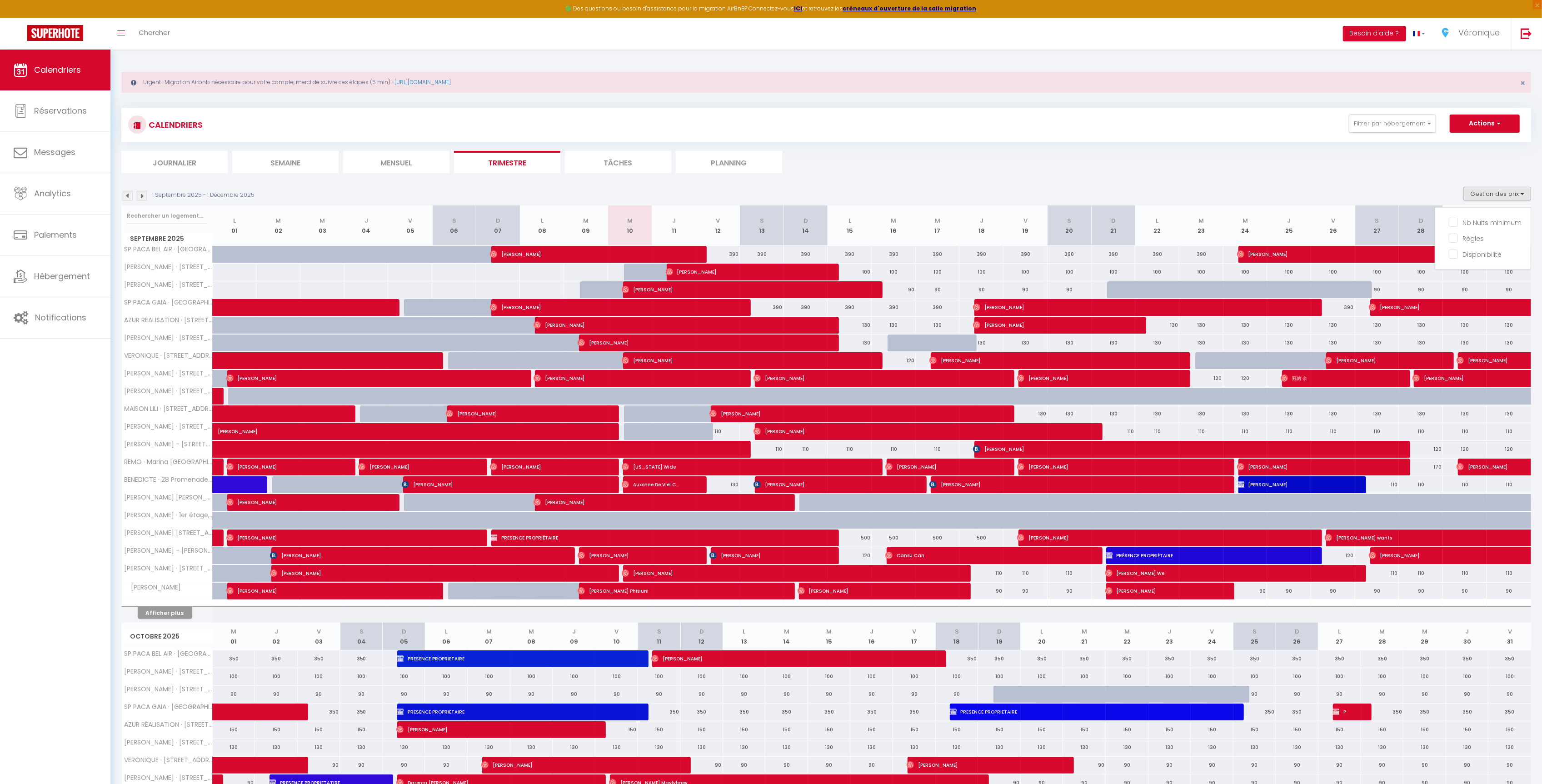
click at [377, 161] on li "Mensuel" at bounding box center [396, 162] width 107 height 22
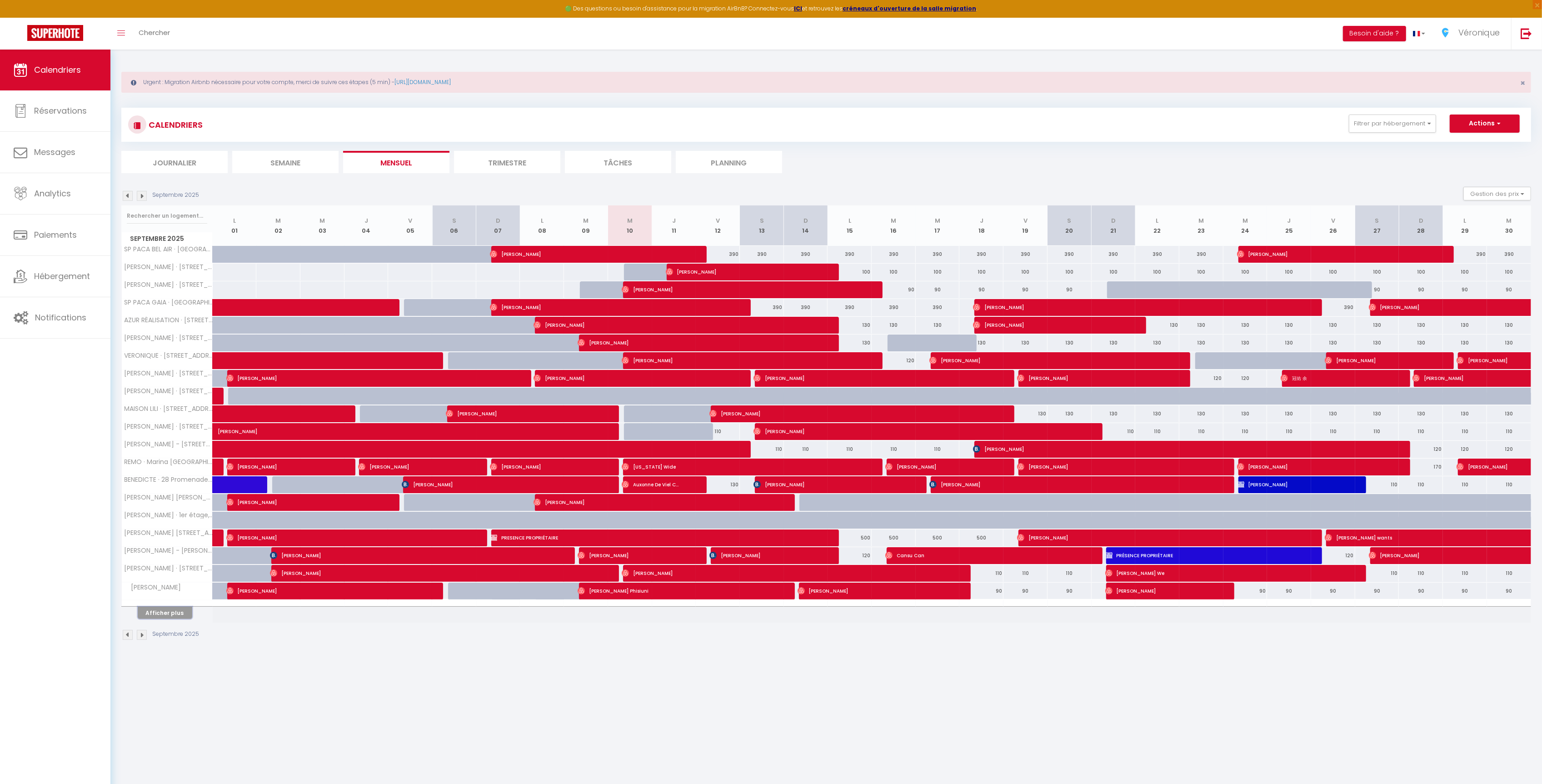
click at [167, 618] on button "Afficher plus" at bounding box center [165, 613] width 54 height 12
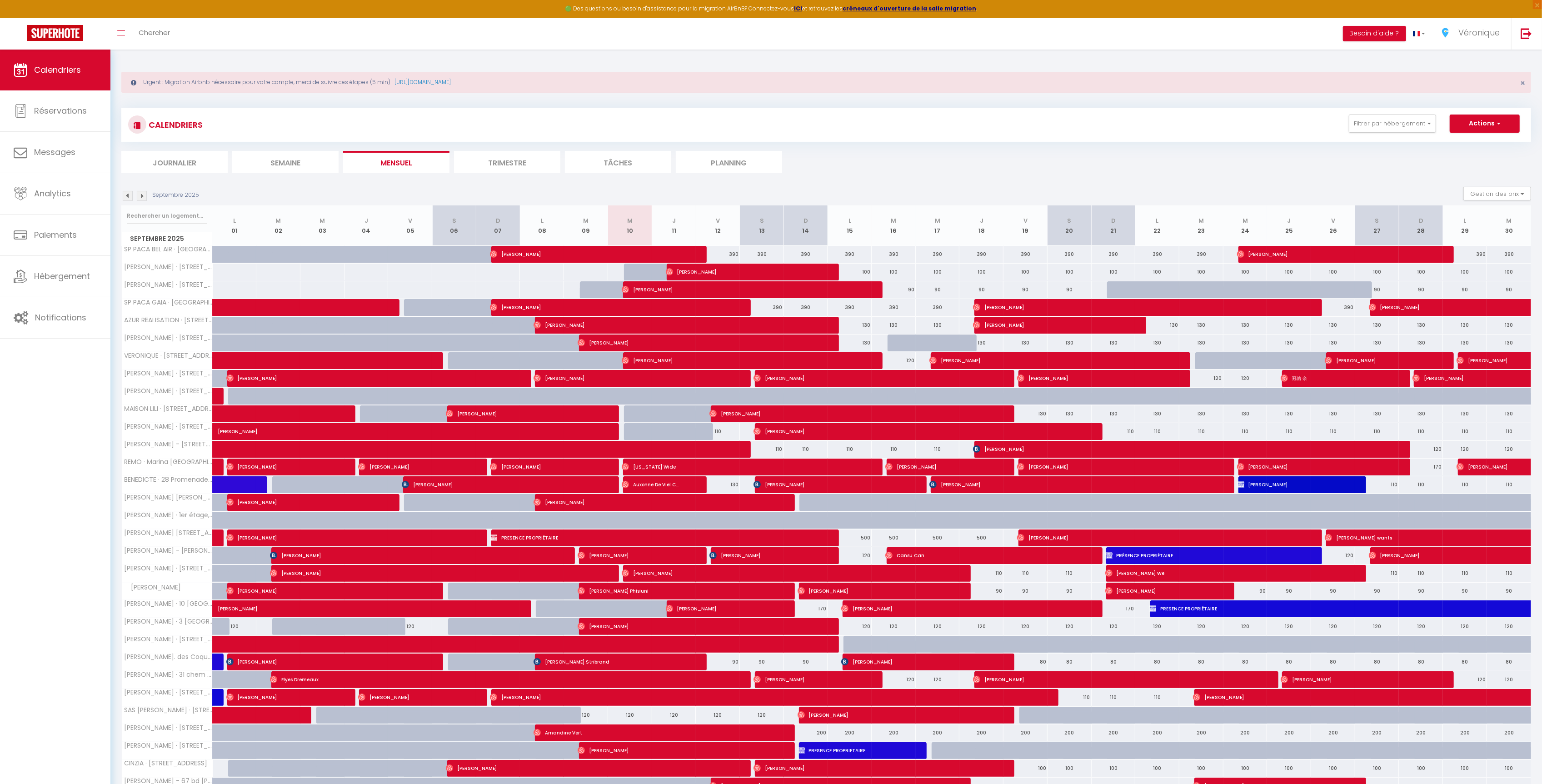
scroll to position [237, 0]
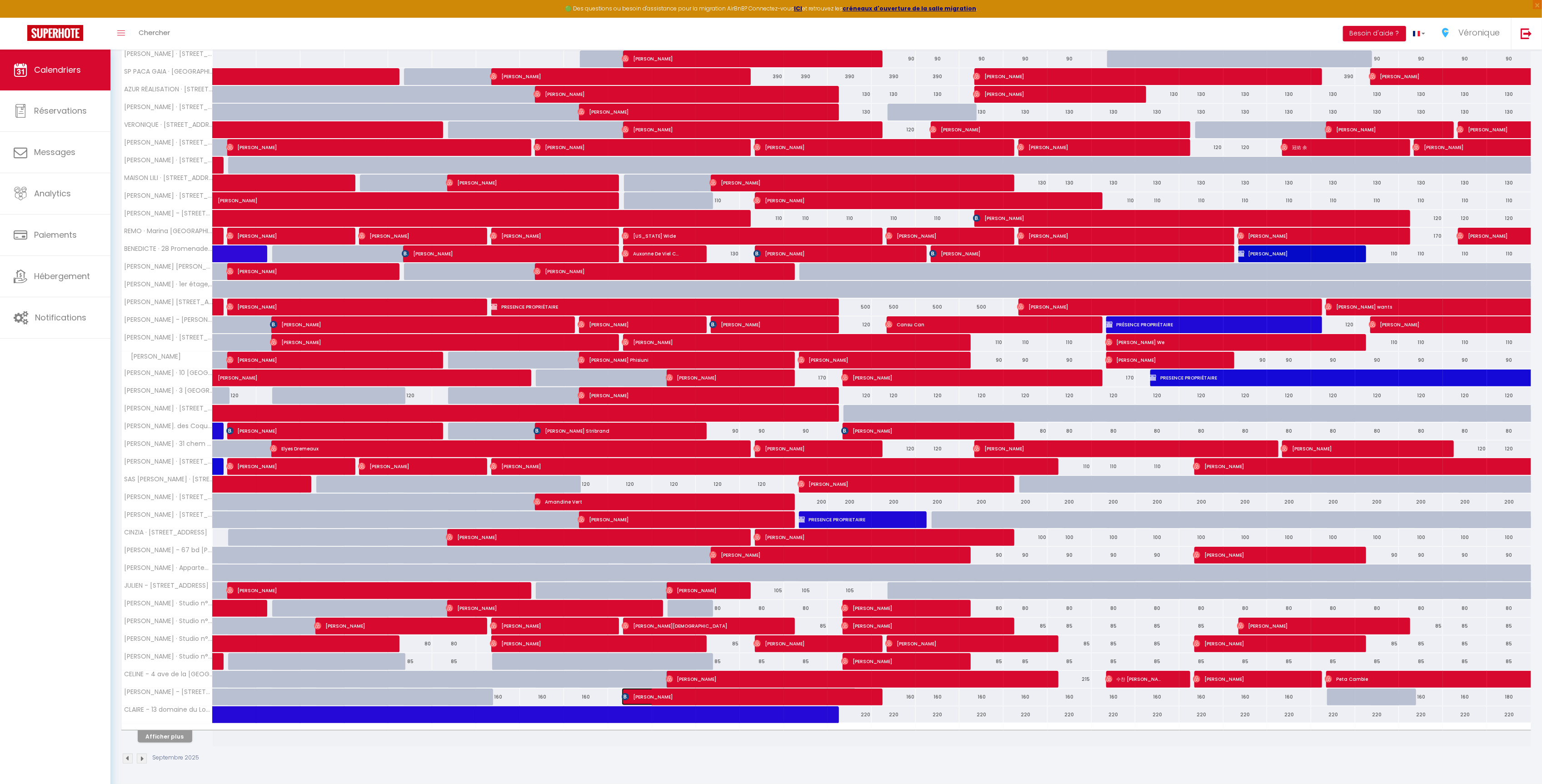
click at [643, 698] on span "[PERSON_NAME]" at bounding box center [739, 696] width 235 height 17
select select "OK"
select select "KO"
select select "0"
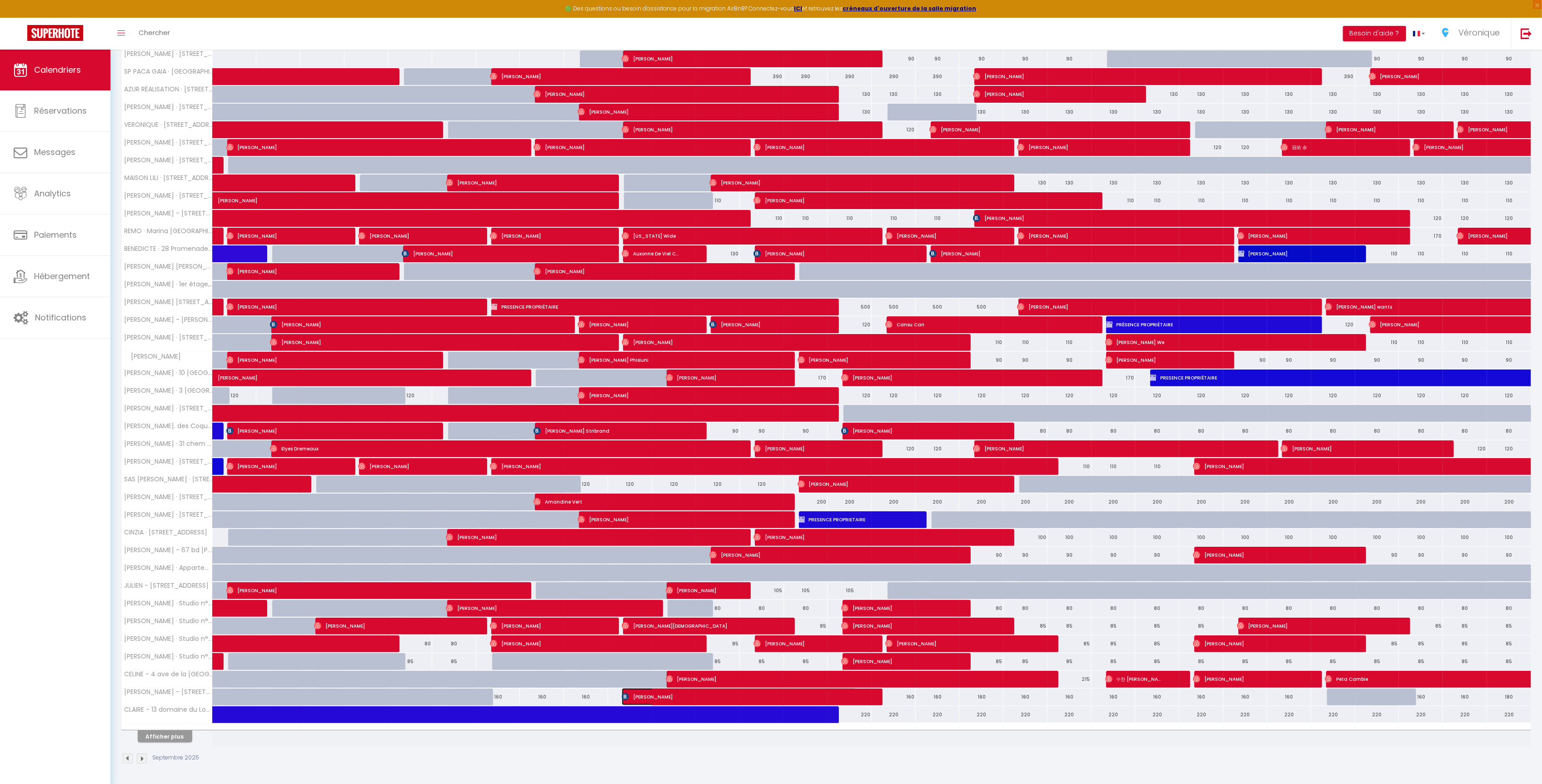
select select "1"
select select
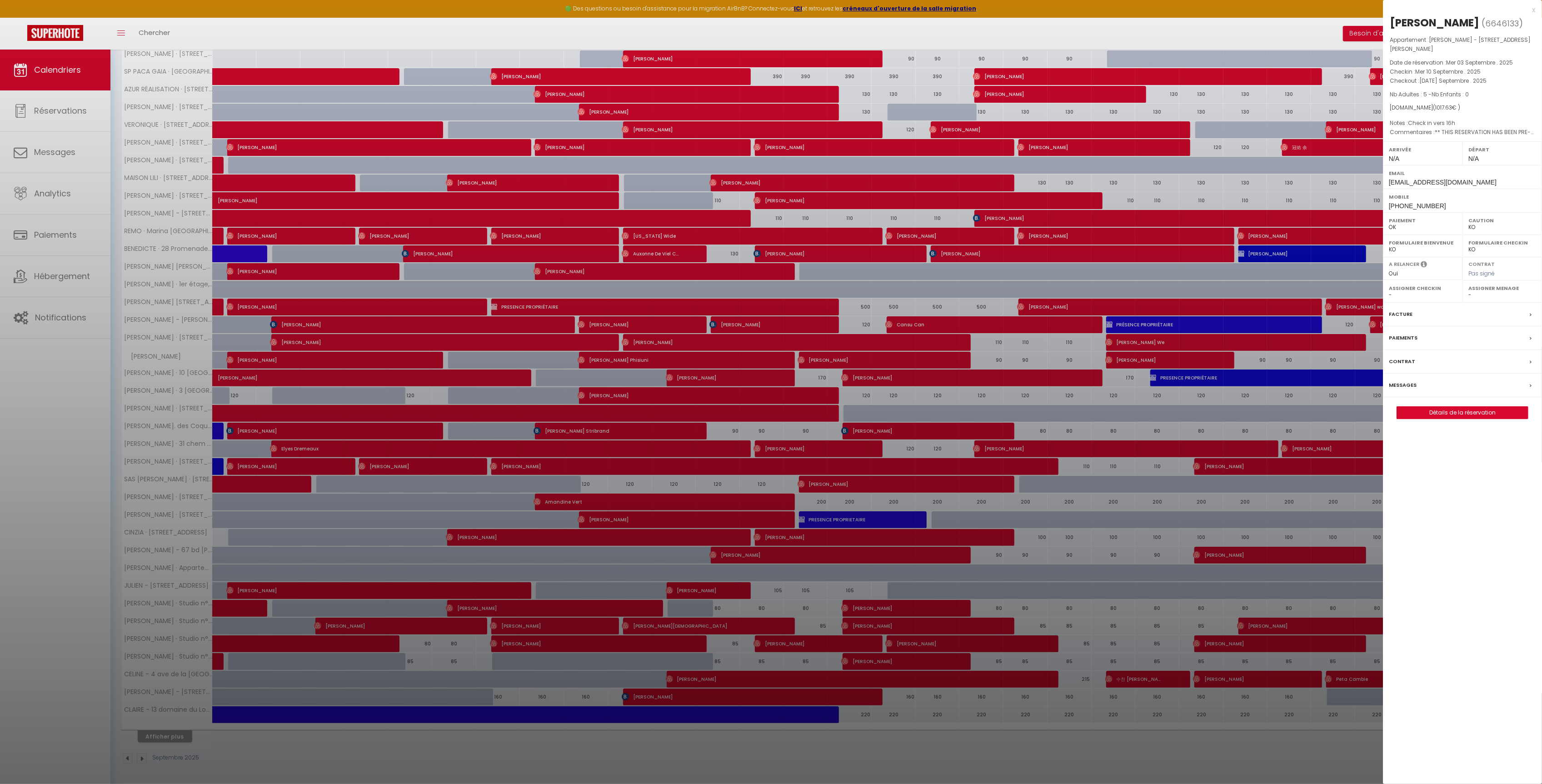
click at [1441, 199] on div "Mobile [PHONE_NUMBER]" at bounding box center [1462, 200] width 159 height 23
drag, startPoint x: 1440, startPoint y: 197, endPoint x: 1380, endPoint y: 196, distance: 60.0
click at [1380, 196] on body "🟢 Des questions ou besoin d'assistance pour la migration AirBnB? Connectez-vous…" at bounding box center [771, 301] width 1542 height 965
click at [1400, 202] on span "[PHONE_NUMBER]" at bounding box center [1417, 206] width 57 height 7
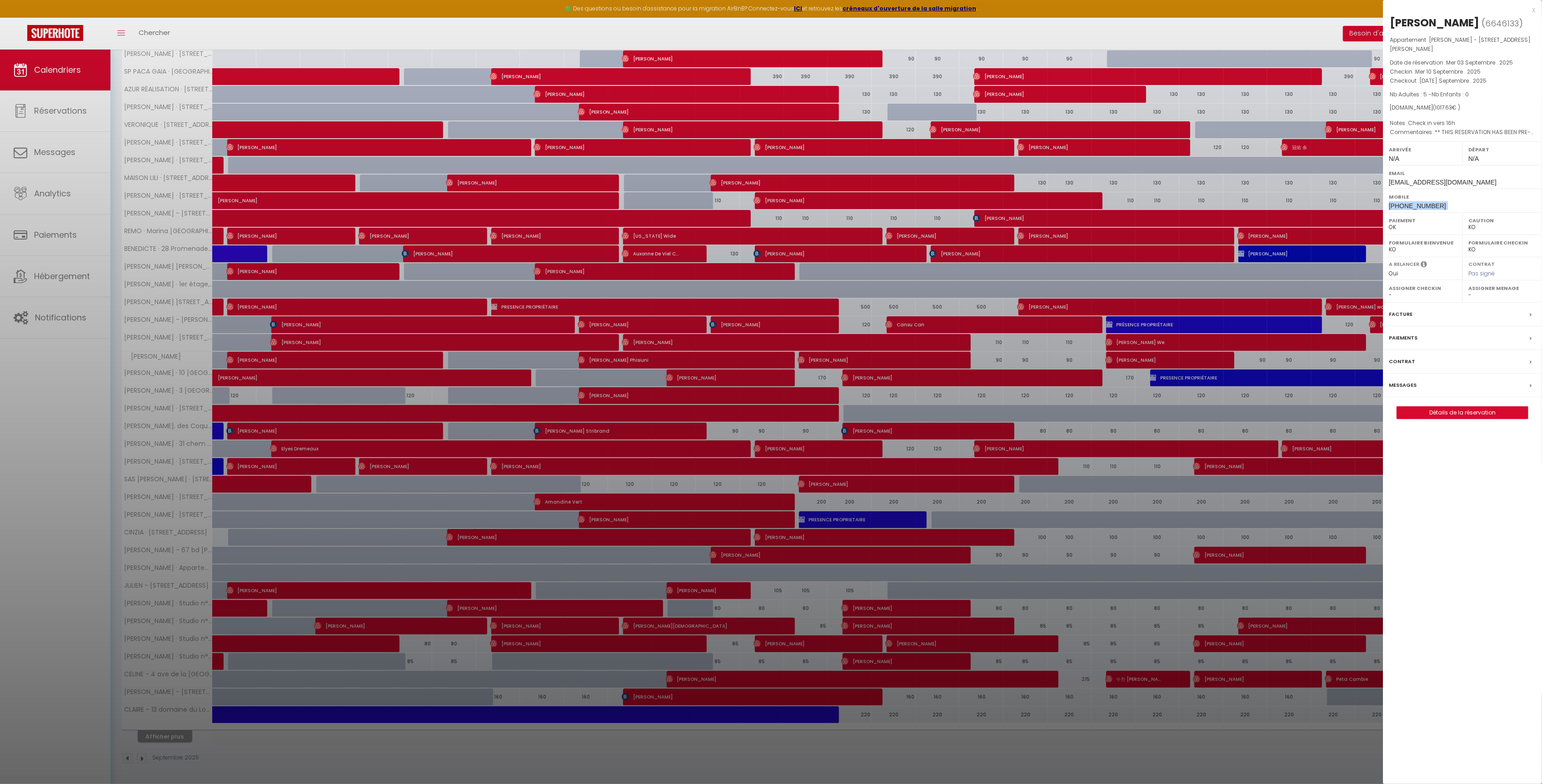
click at [1400, 202] on span "[PHONE_NUMBER]" at bounding box center [1417, 206] width 57 height 7
copy div "[PHONE_NUMBER]"
click at [1420, 378] on div "Messages" at bounding box center [1462, 385] width 159 height 23
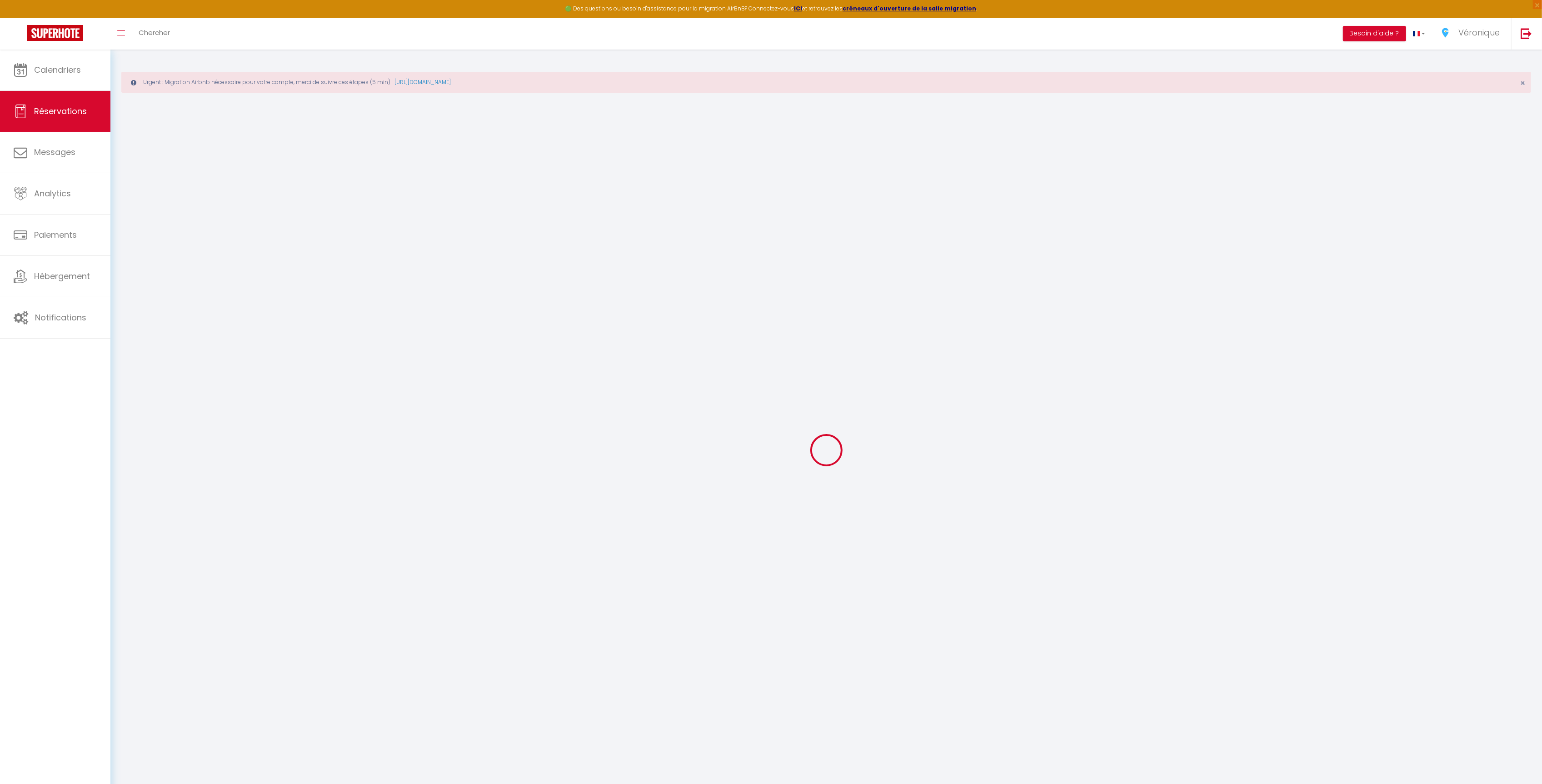
select select
checkbox input "false"
type textarea "** THIS RESERVATION HAS BEEN PRE-PAID ** BOOKING NOTE : Payment charge is EUR 1…"
type textarea "Check in vers 16h"
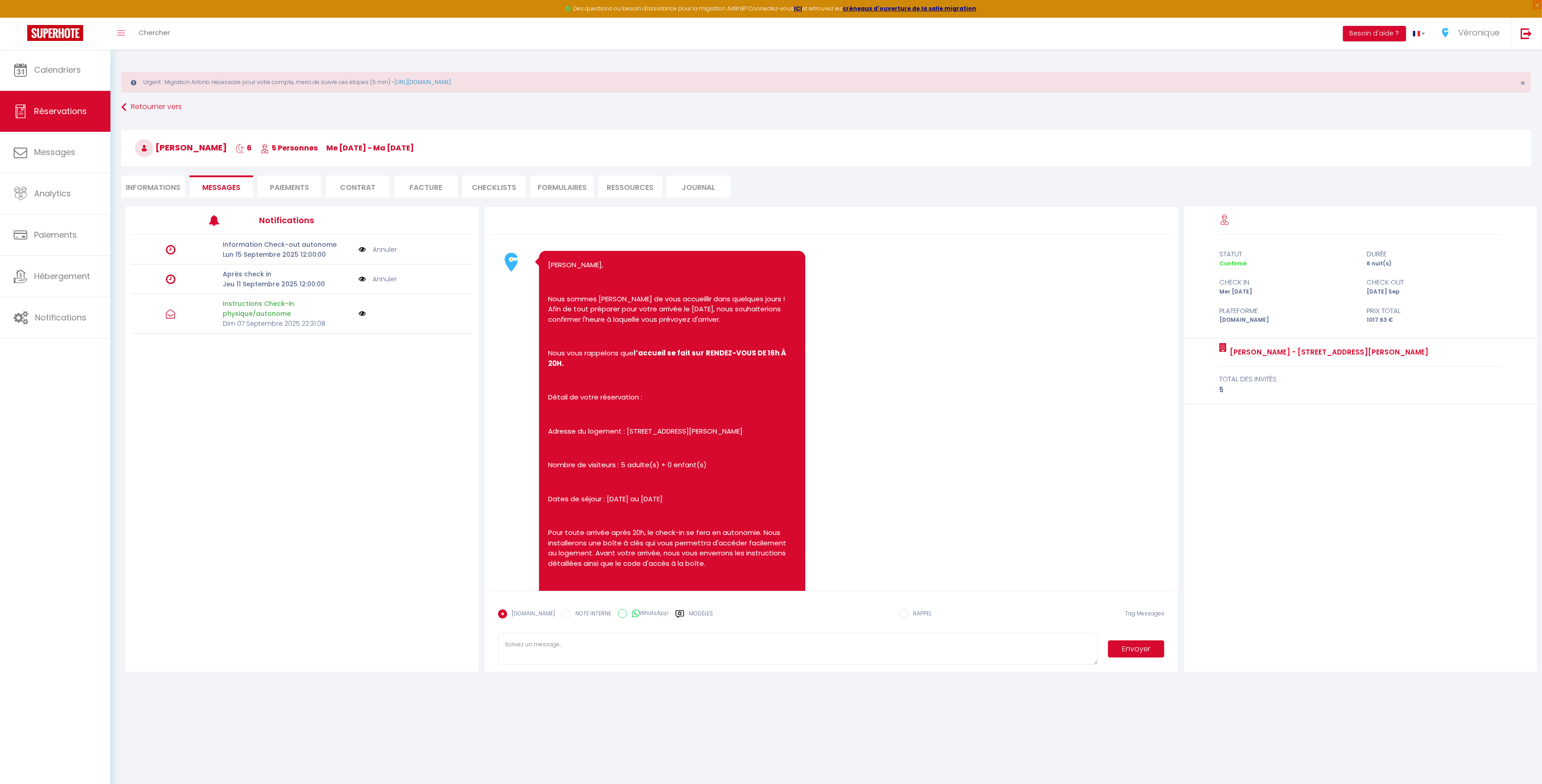
scroll to position [399, 0]
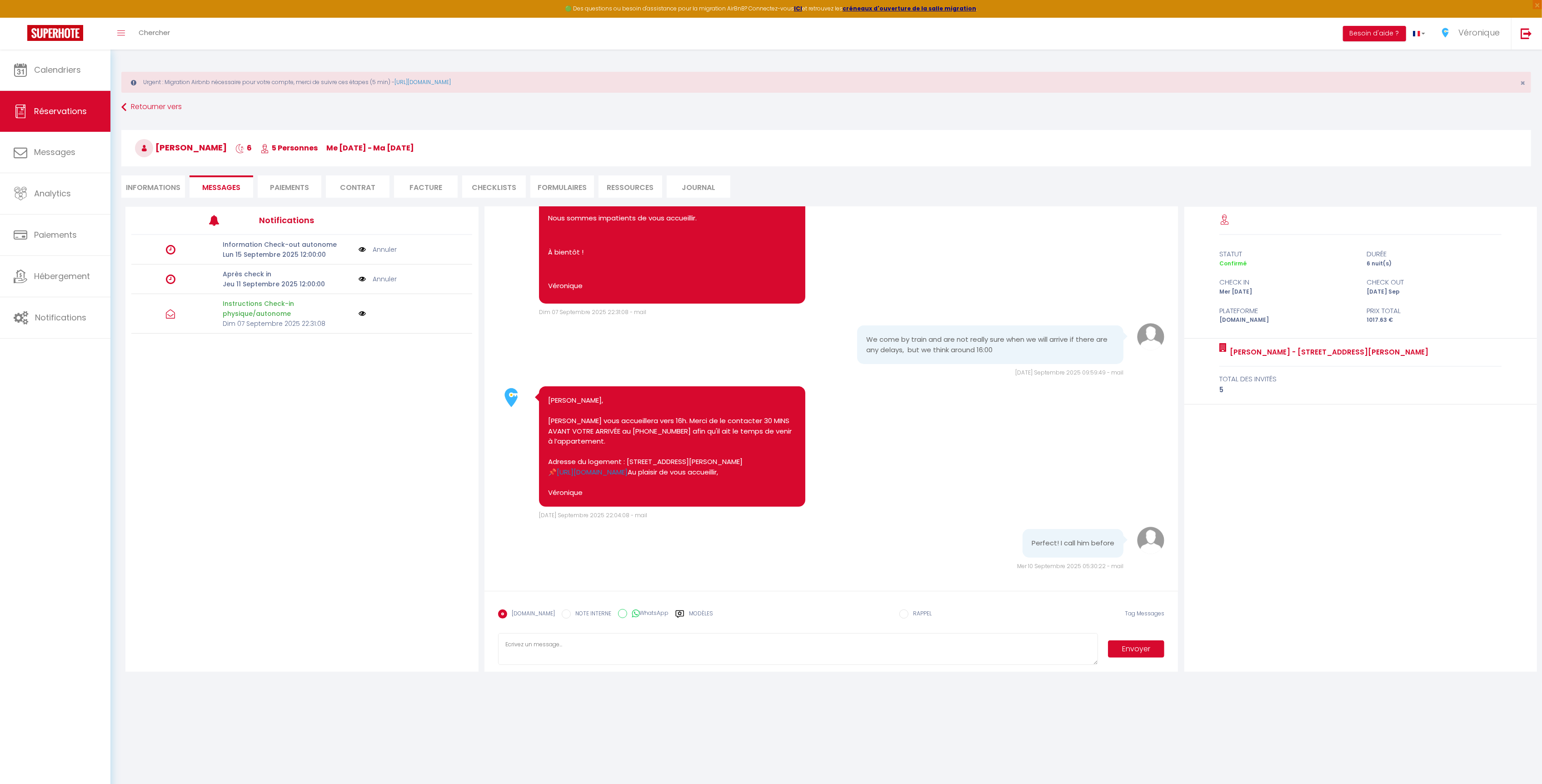
click at [709, 648] on textarea at bounding box center [798, 649] width 600 height 32
type textarea "Bonjour, Etes vous bientôt arrivé ? Bonne journée, Véronique"
click at [1115, 652] on button "Envoyer" at bounding box center [1136, 649] width 57 height 17
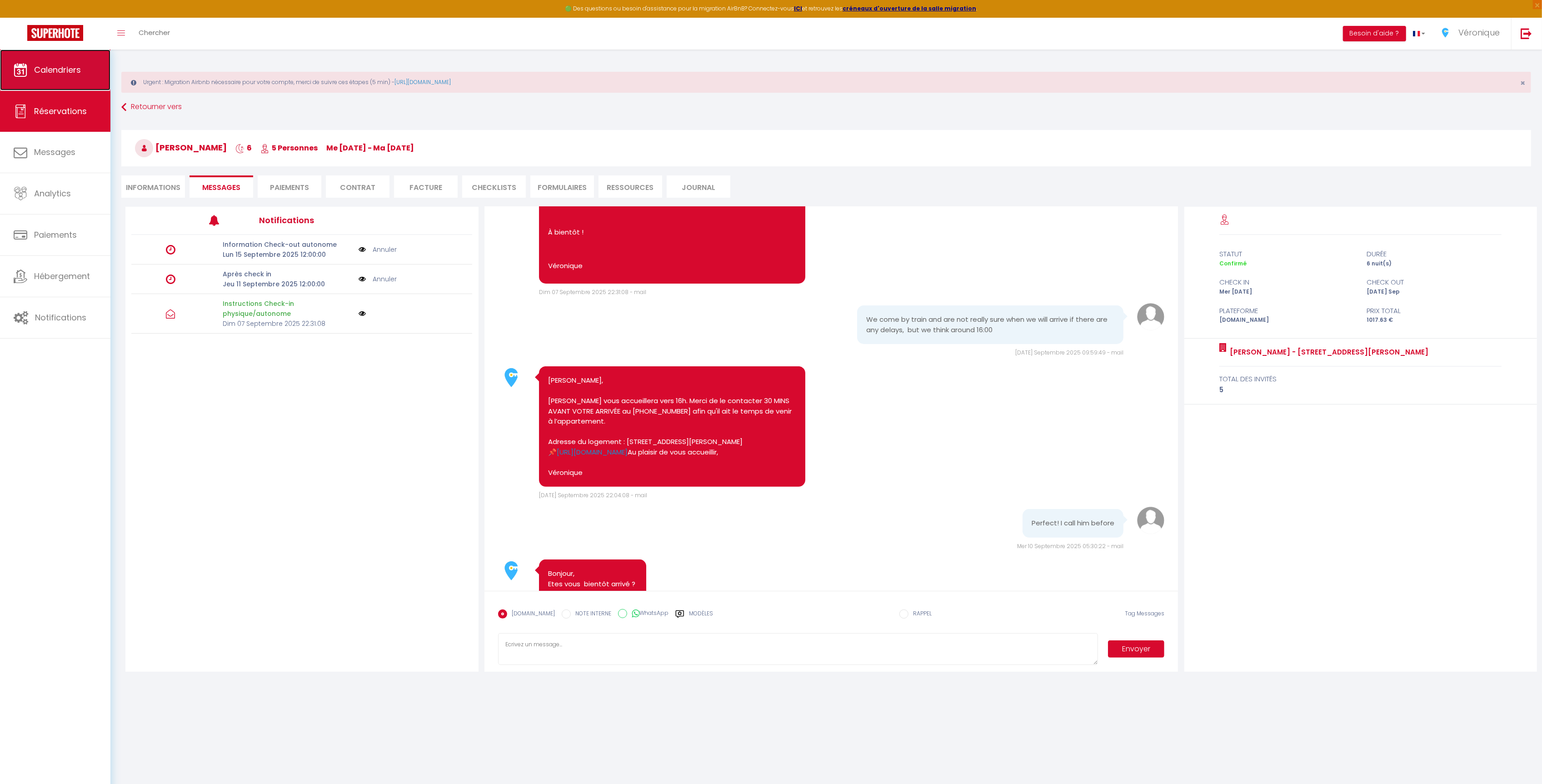
click at [57, 72] on span "Calendriers" at bounding box center [57, 69] width 47 height 11
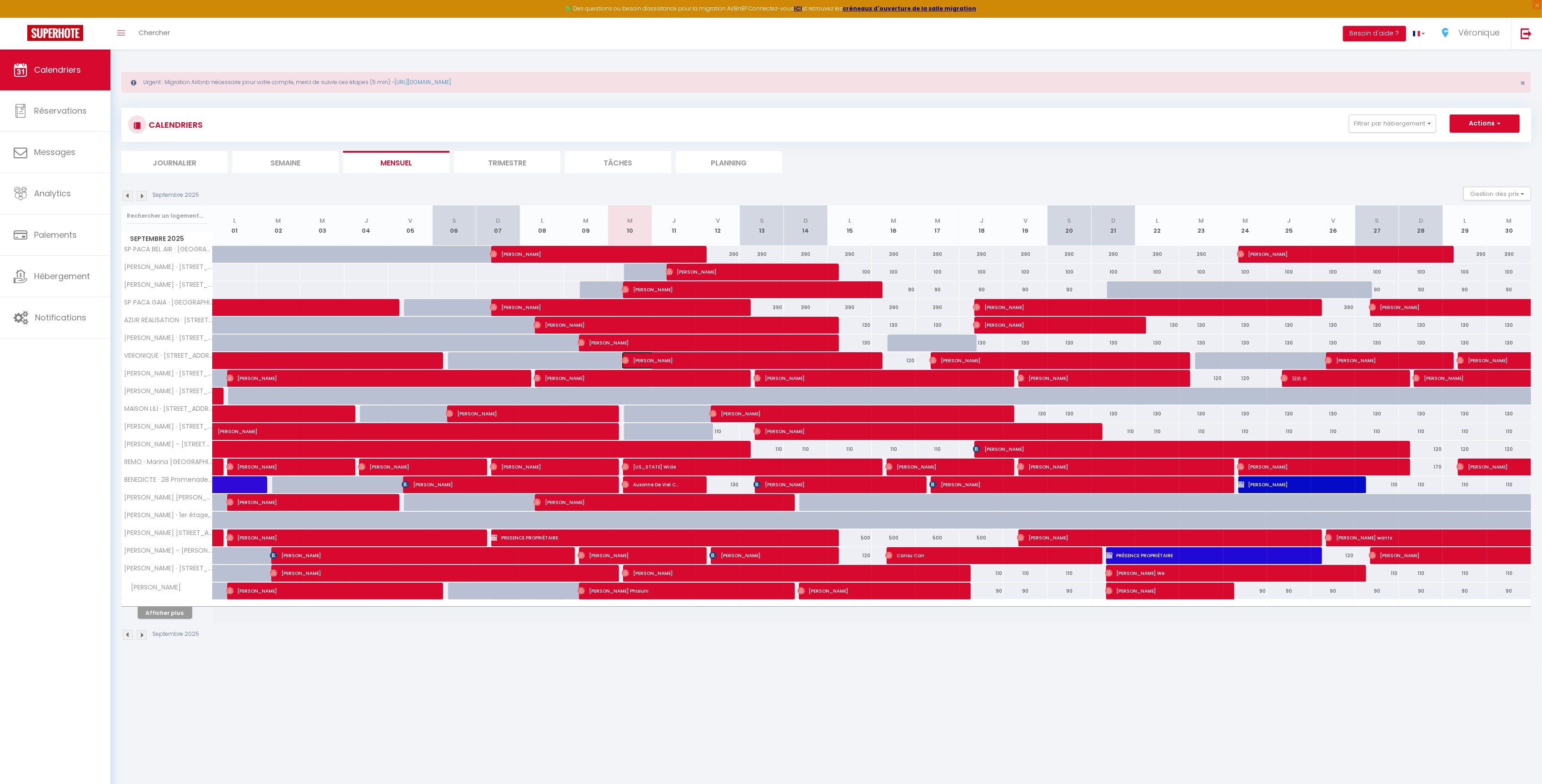
click at [758, 362] on span "[PERSON_NAME]" at bounding box center [739, 360] width 235 height 17
select select "OK"
select select "0"
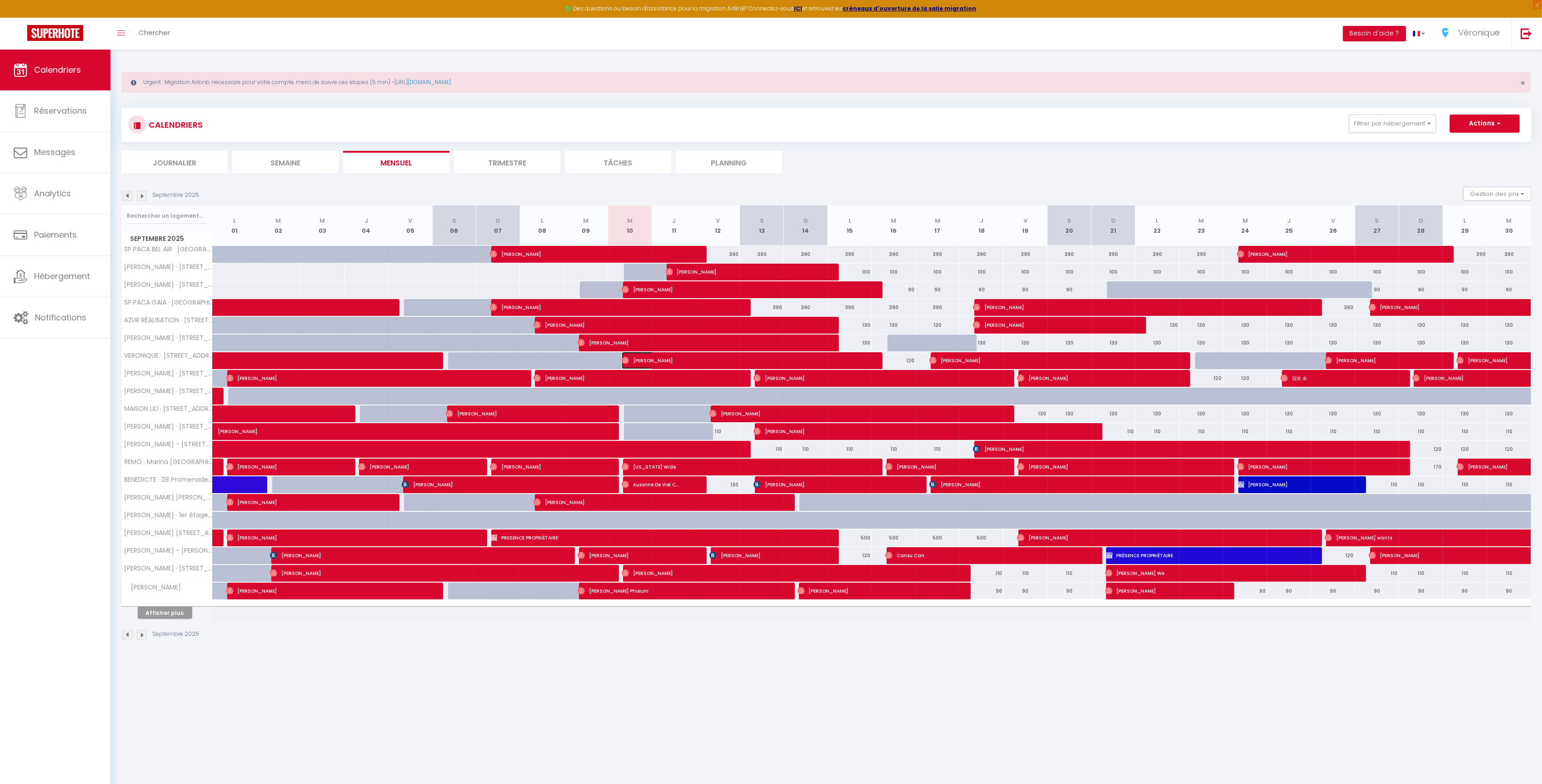
select select "1"
select select
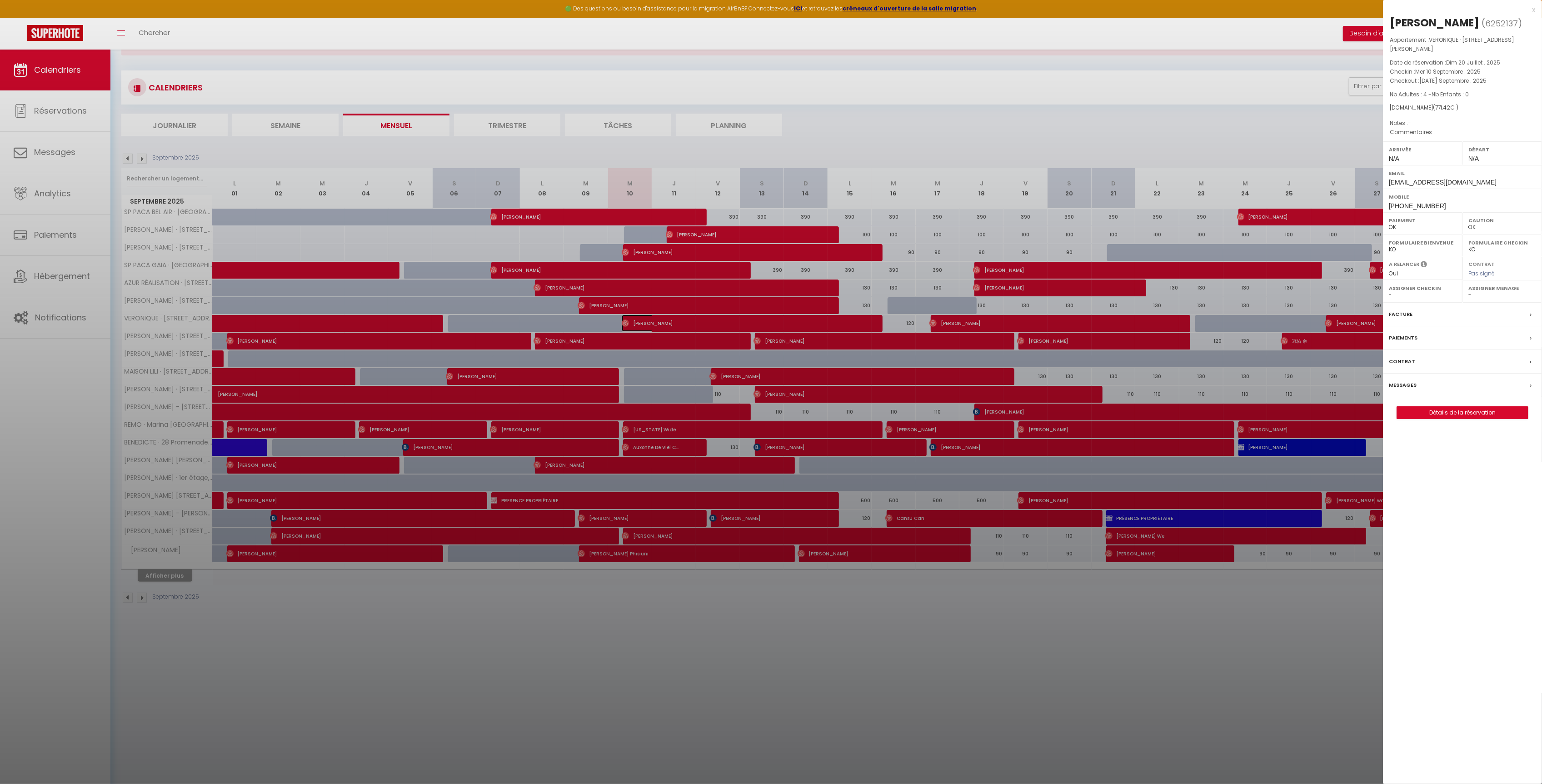
scroll to position [42, 0]
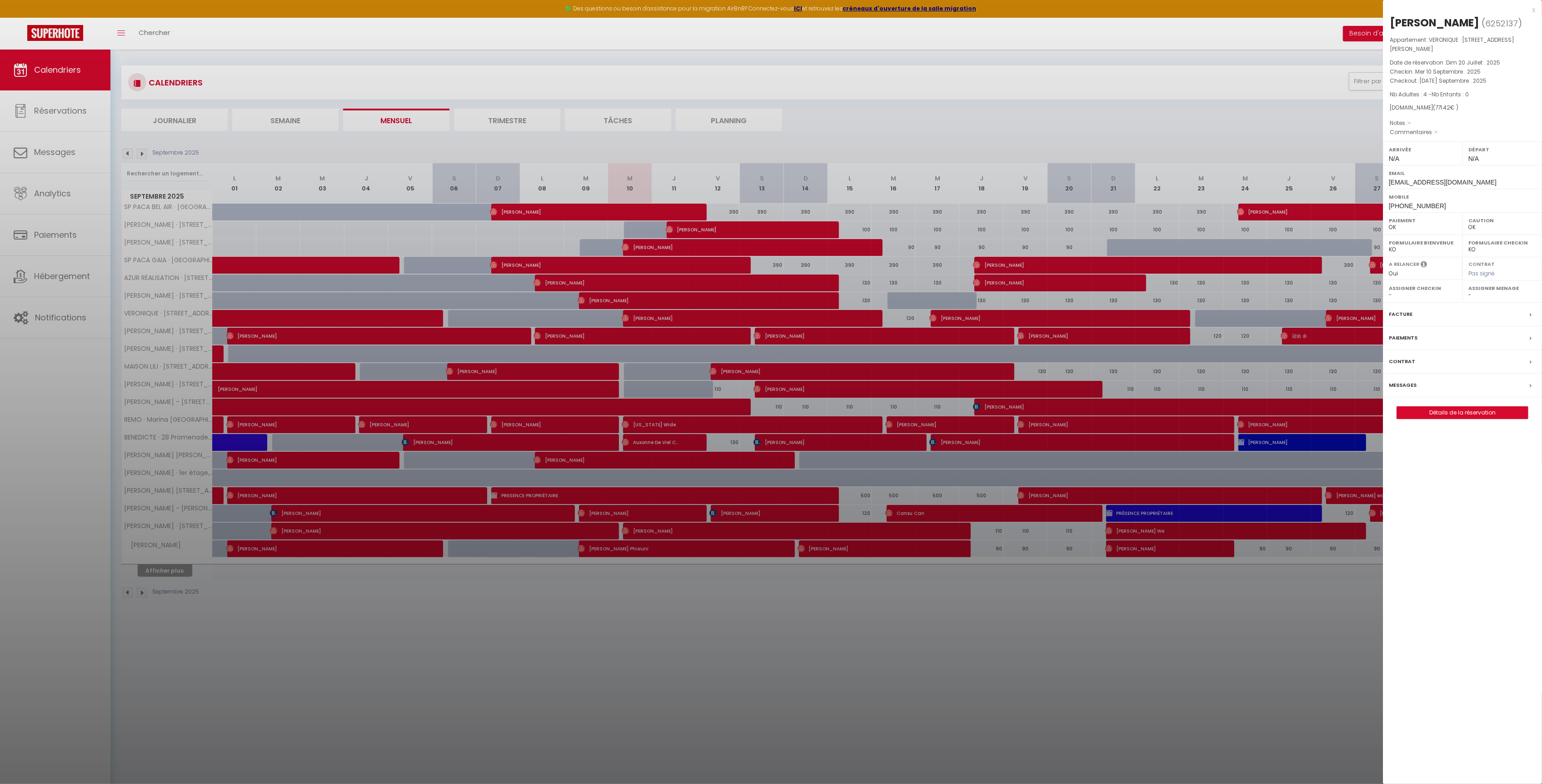
click at [1534, 11] on div "x" at bounding box center [1459, 10] width 152 height 11
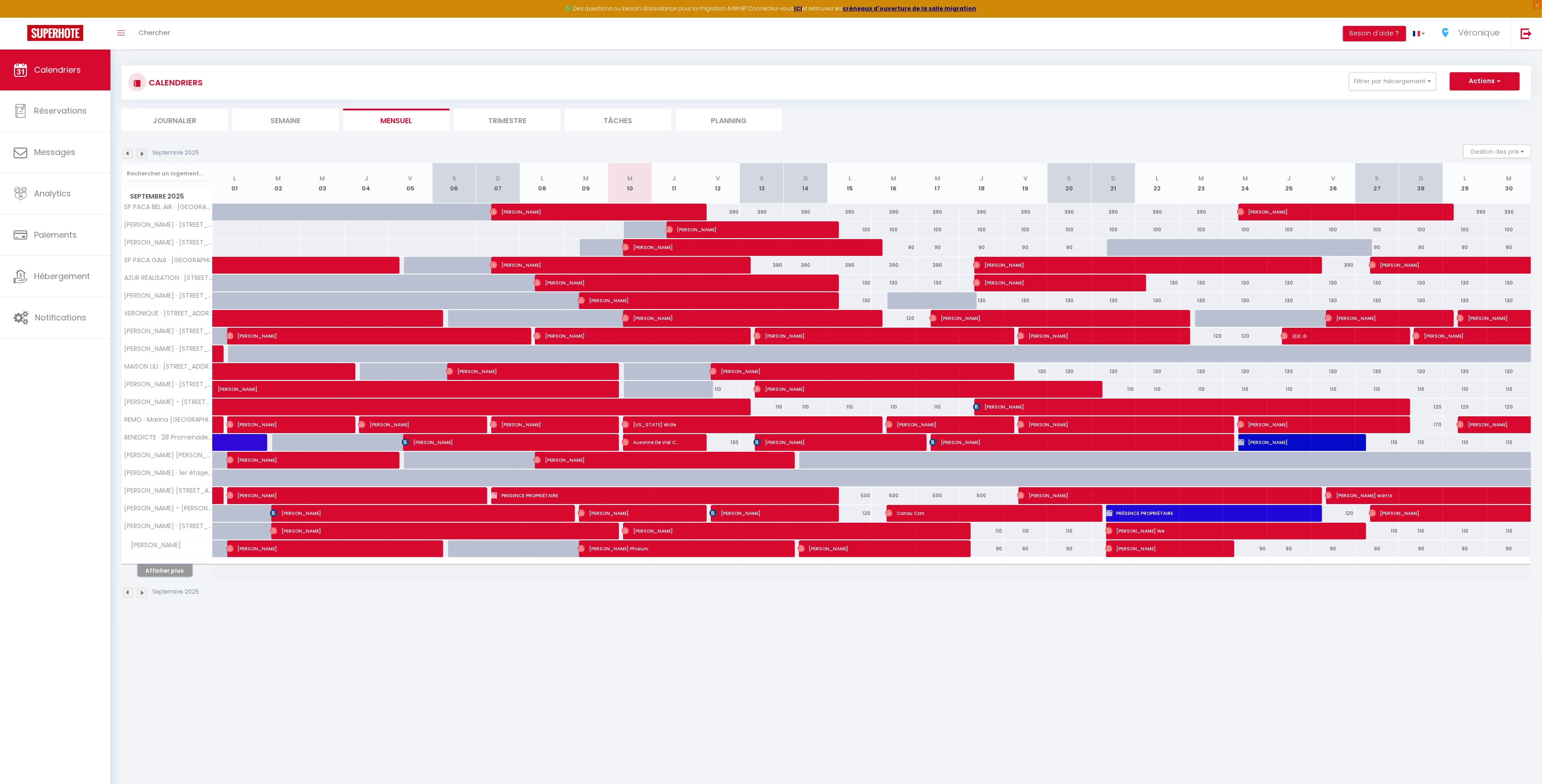
click at [178, 576] on button "Afficher plus" at bounding box center [165, 570] width 54 height 12
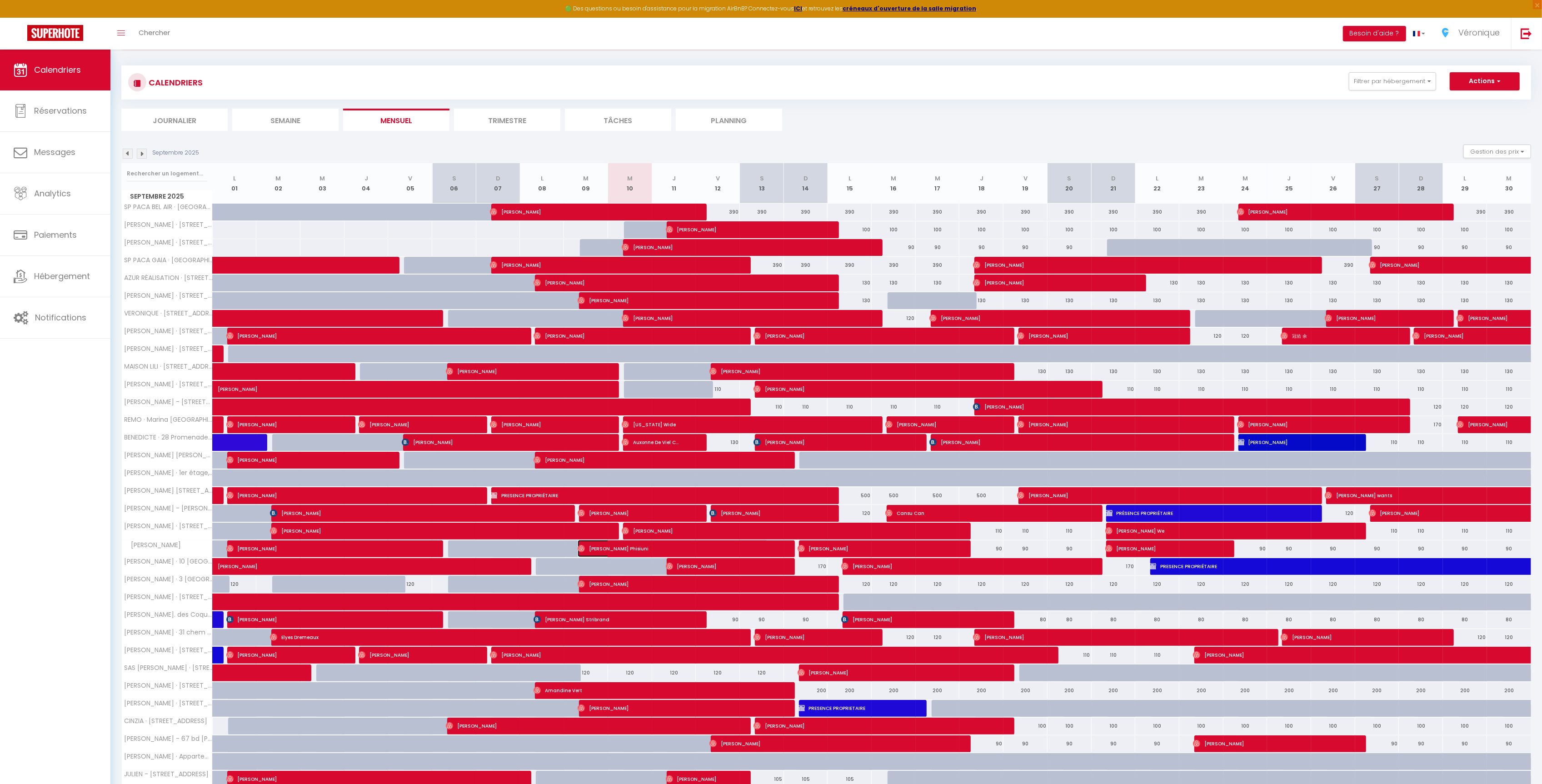
click at [635, 556] on span "[PERSON_NAME] Phisiuni" at bounding box center [673, 548] width 191 height 17
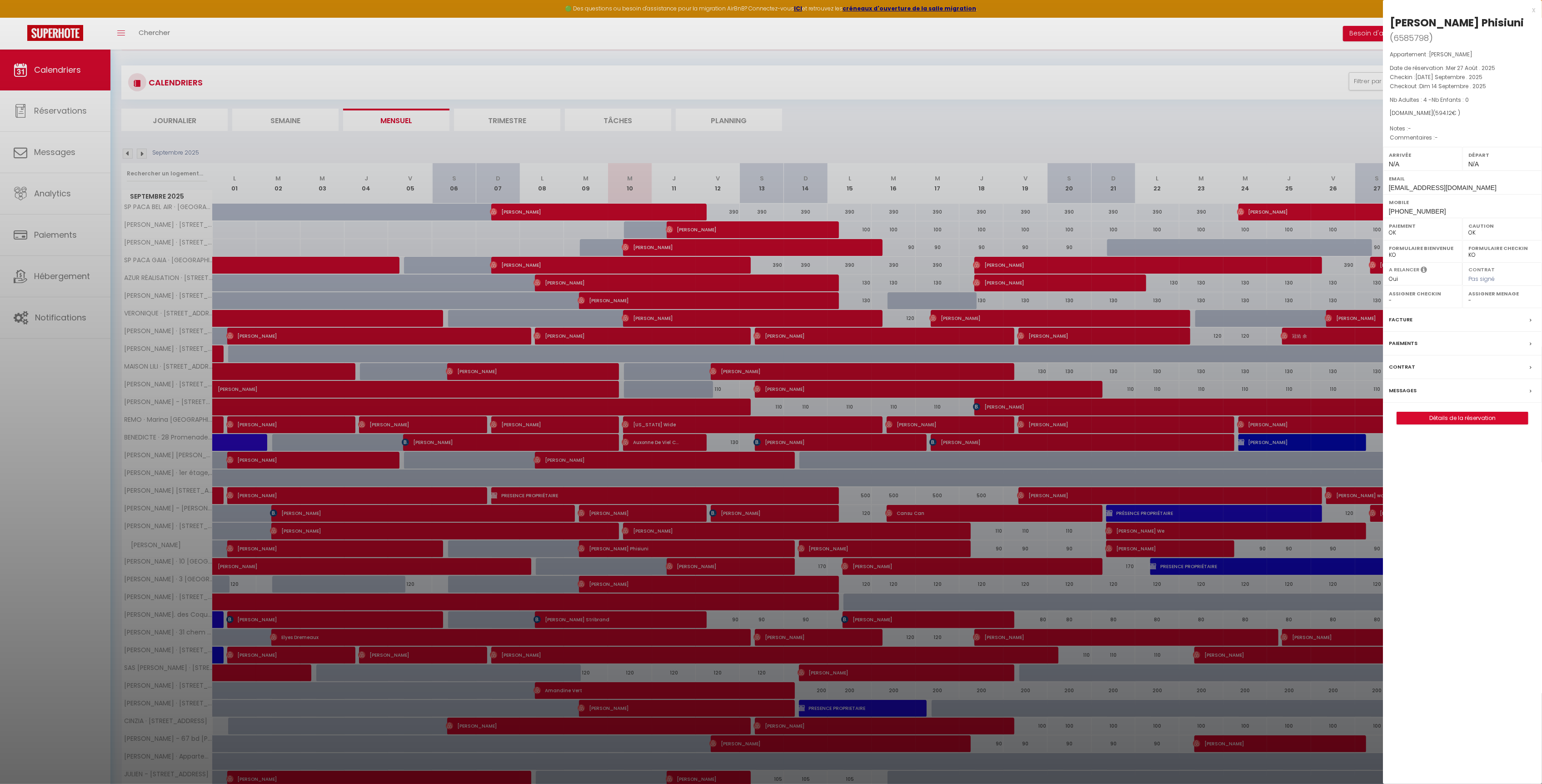
click at [664, 531] on div at bounding box center [771, 392] width 1542 height 784
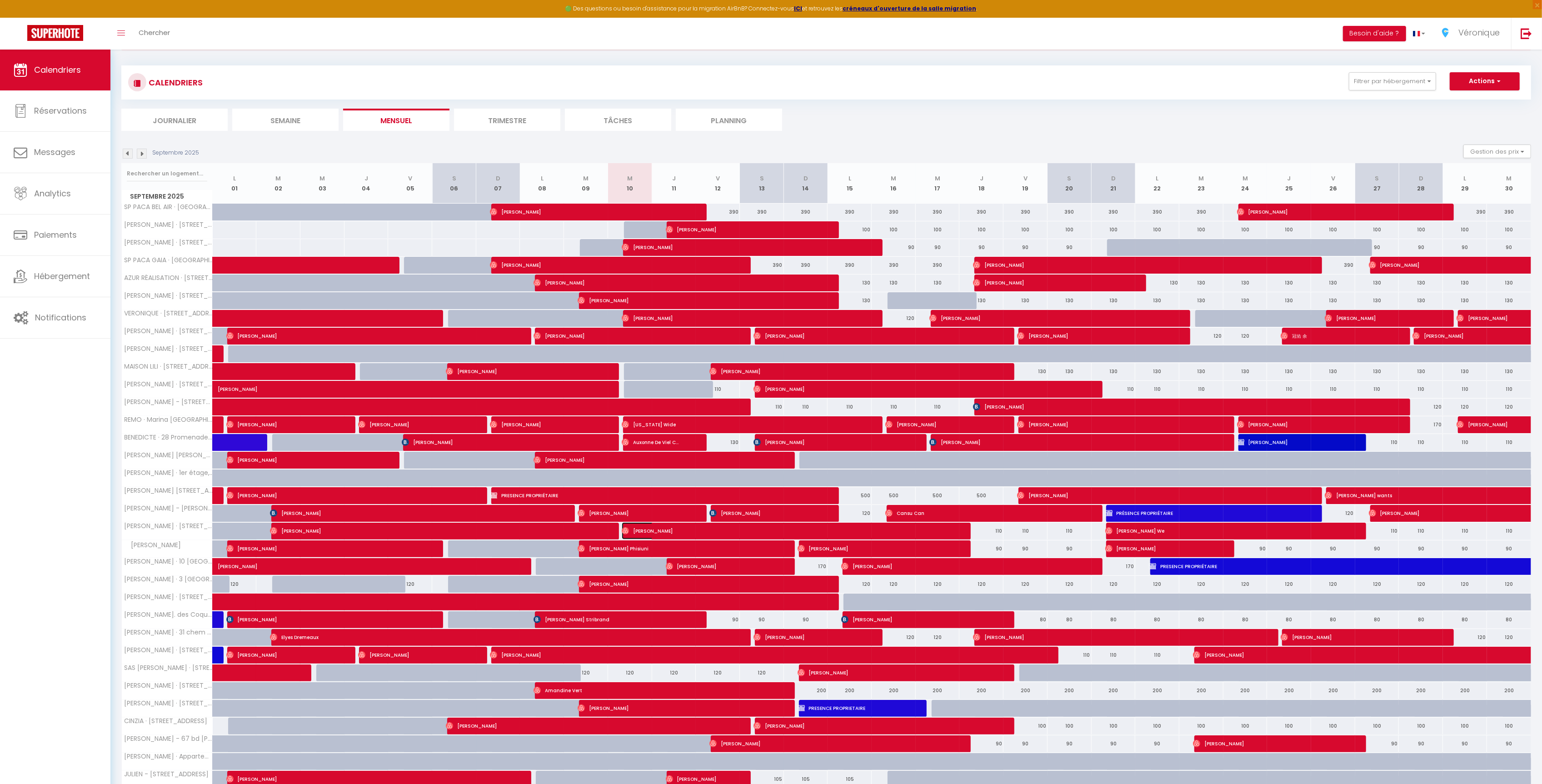
click at [660, 537] on span "[PERSON_NAME]" at bounding box center [784, 530] width 323 height 17
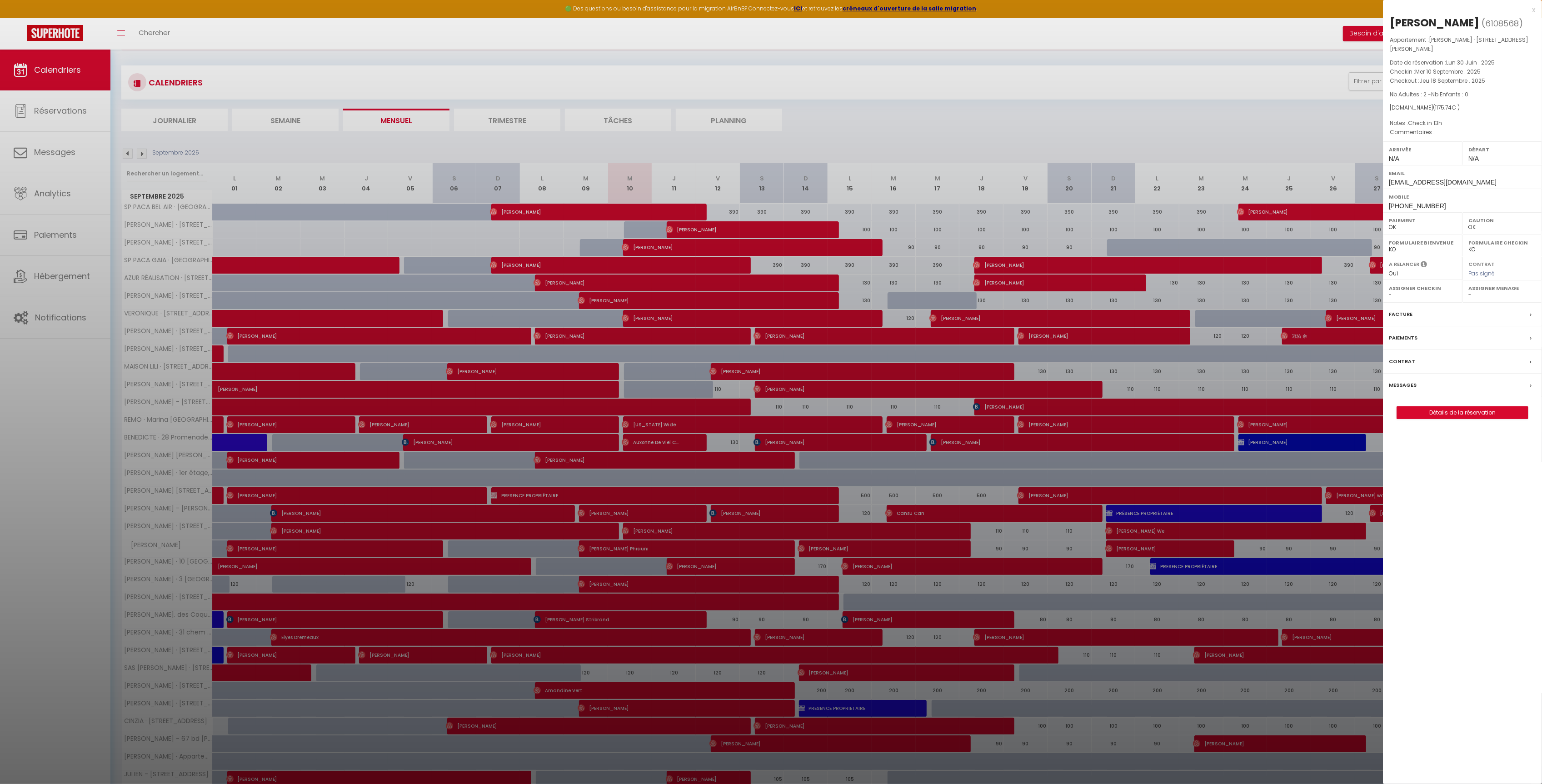
click at [1534, 10] on div "x" at bounding box center [1459, 10] width 152 height 11
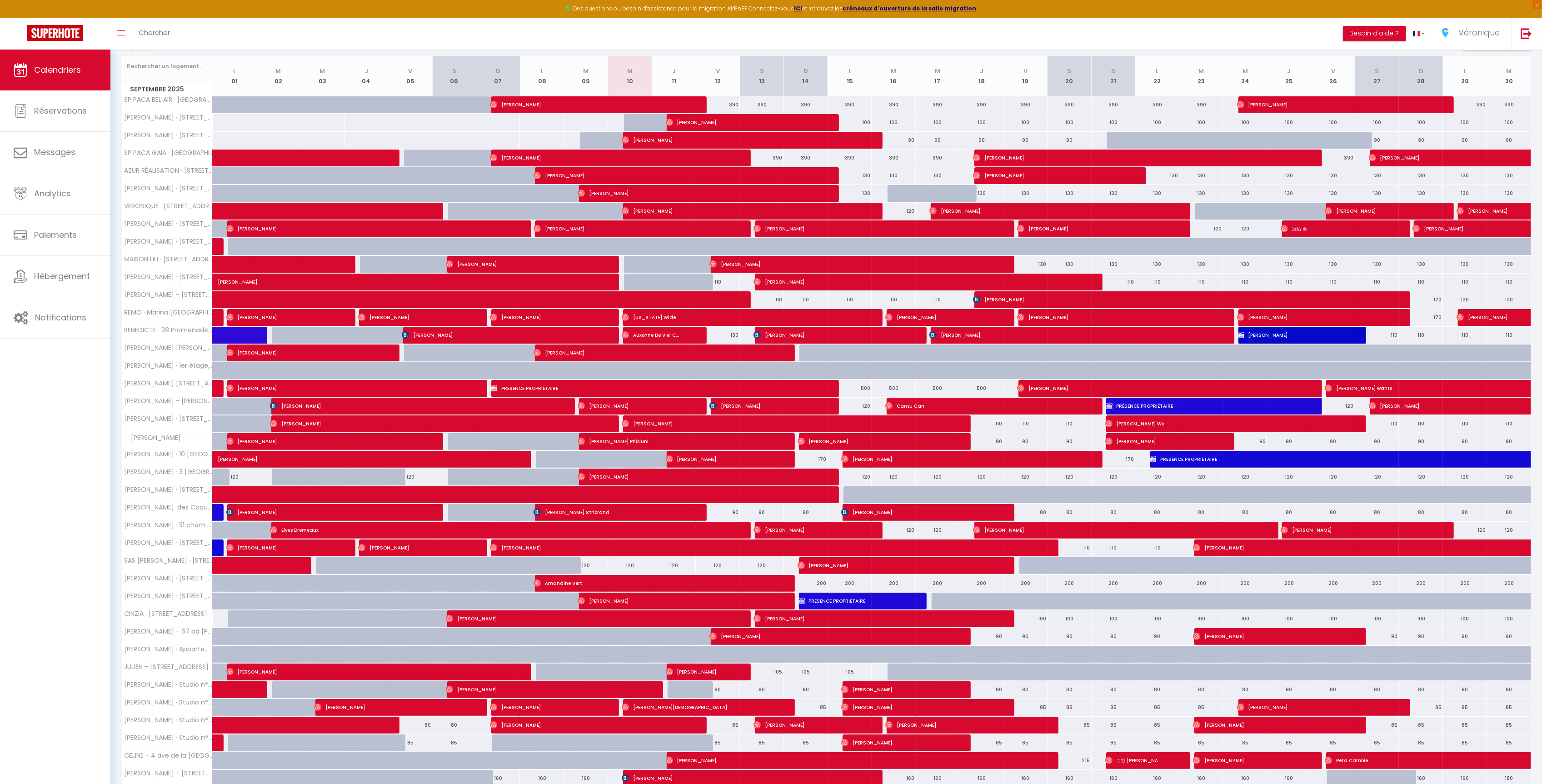
scroll to position [237, 0]
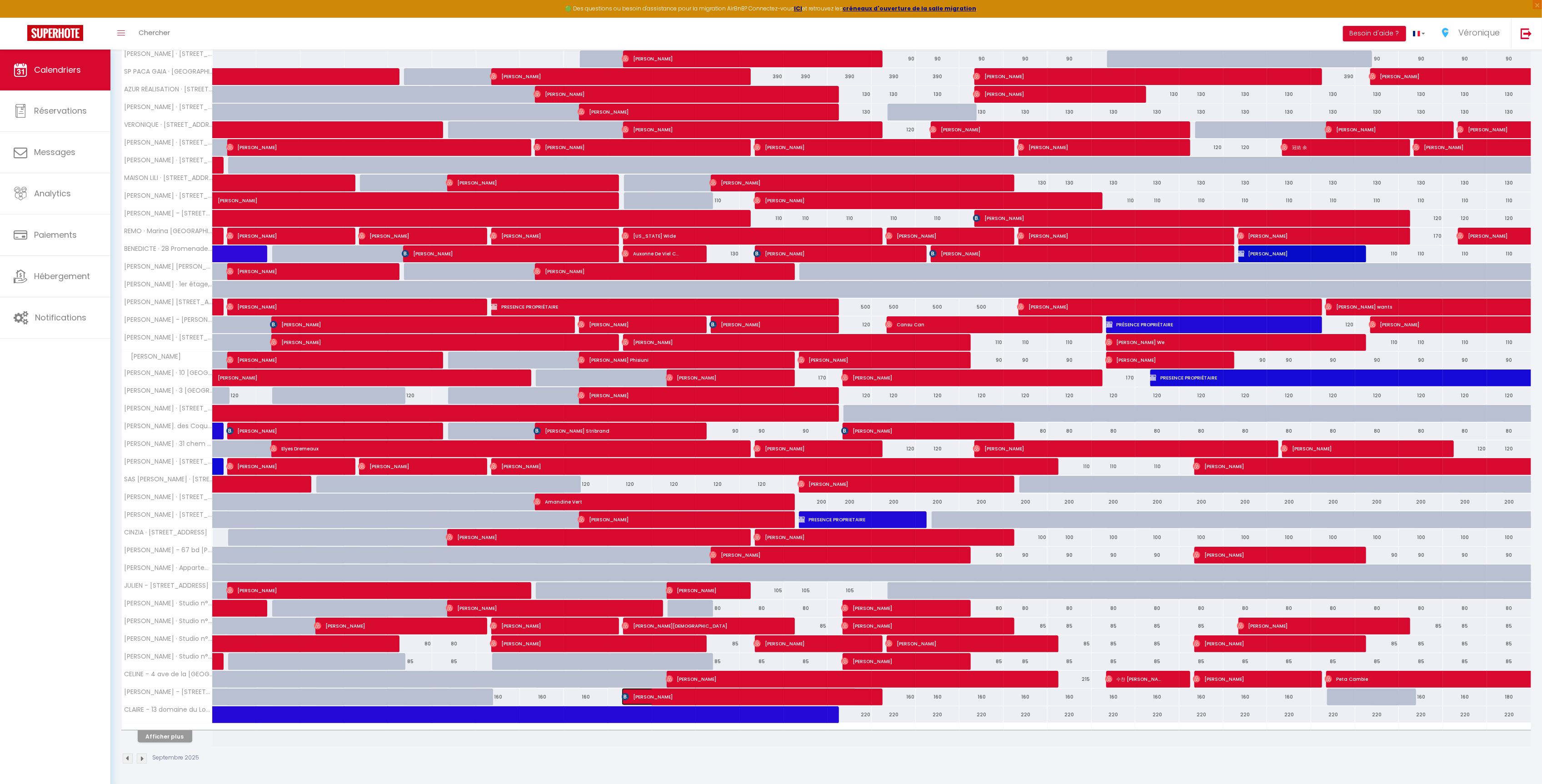
click at [662, 699] on span "[PERSON_NAME]" at bounding box center [739, 696] width 235 height 17
select select "KO"
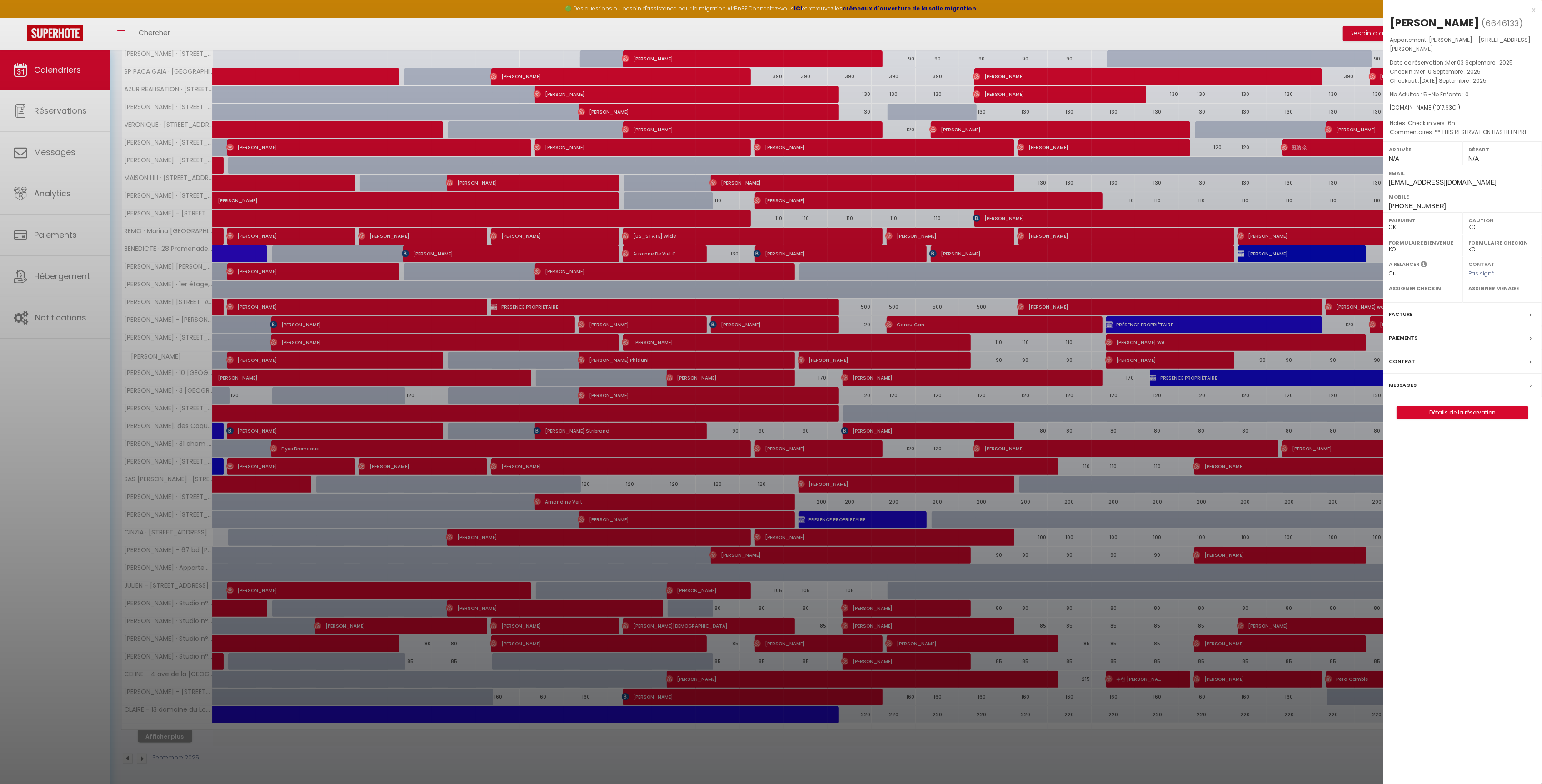
click at [1390, 380] on label "Messages" at bounding box center [1403, 385] width 28 height 10
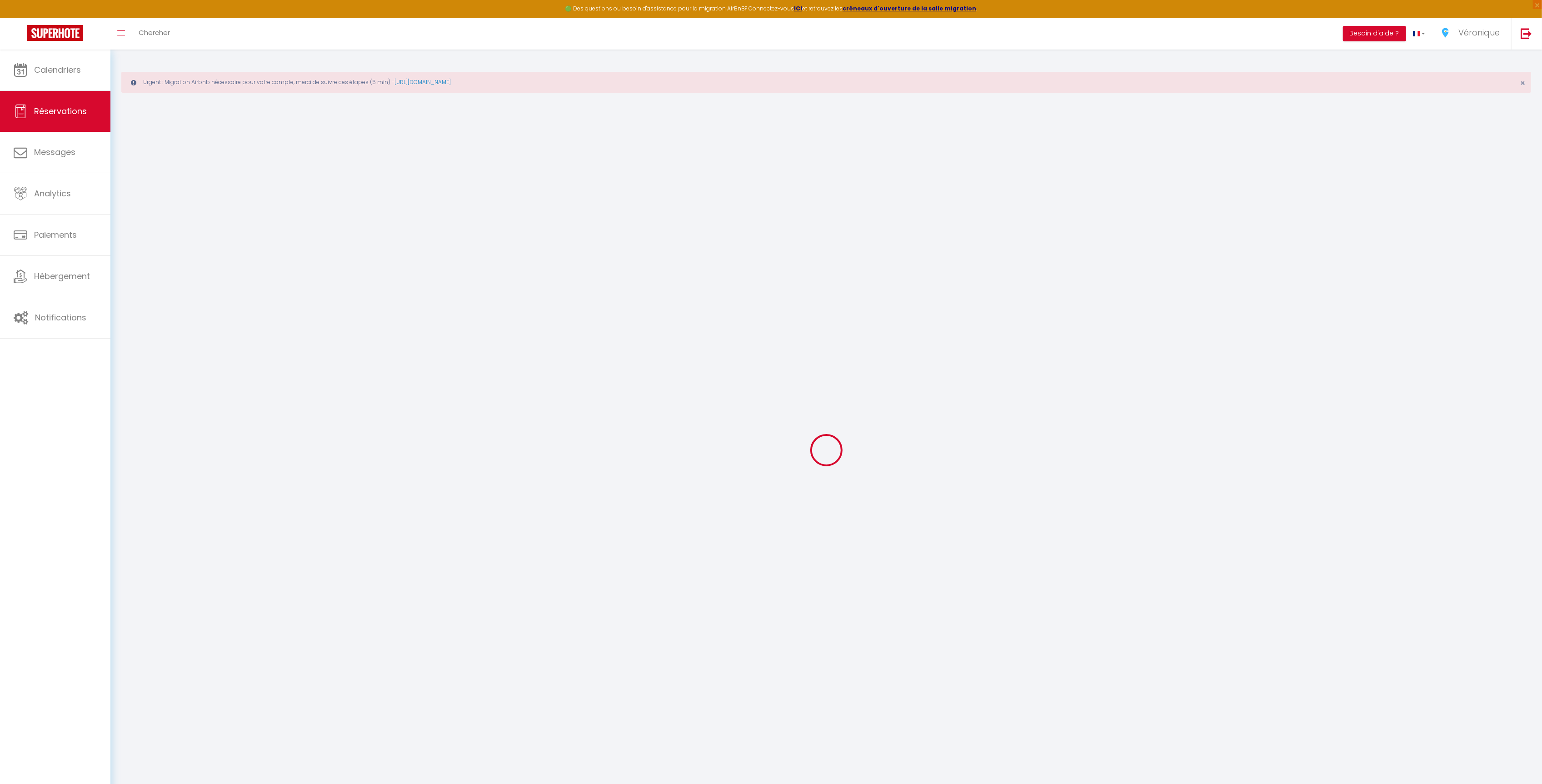
select select
checkbox input "false"
select select
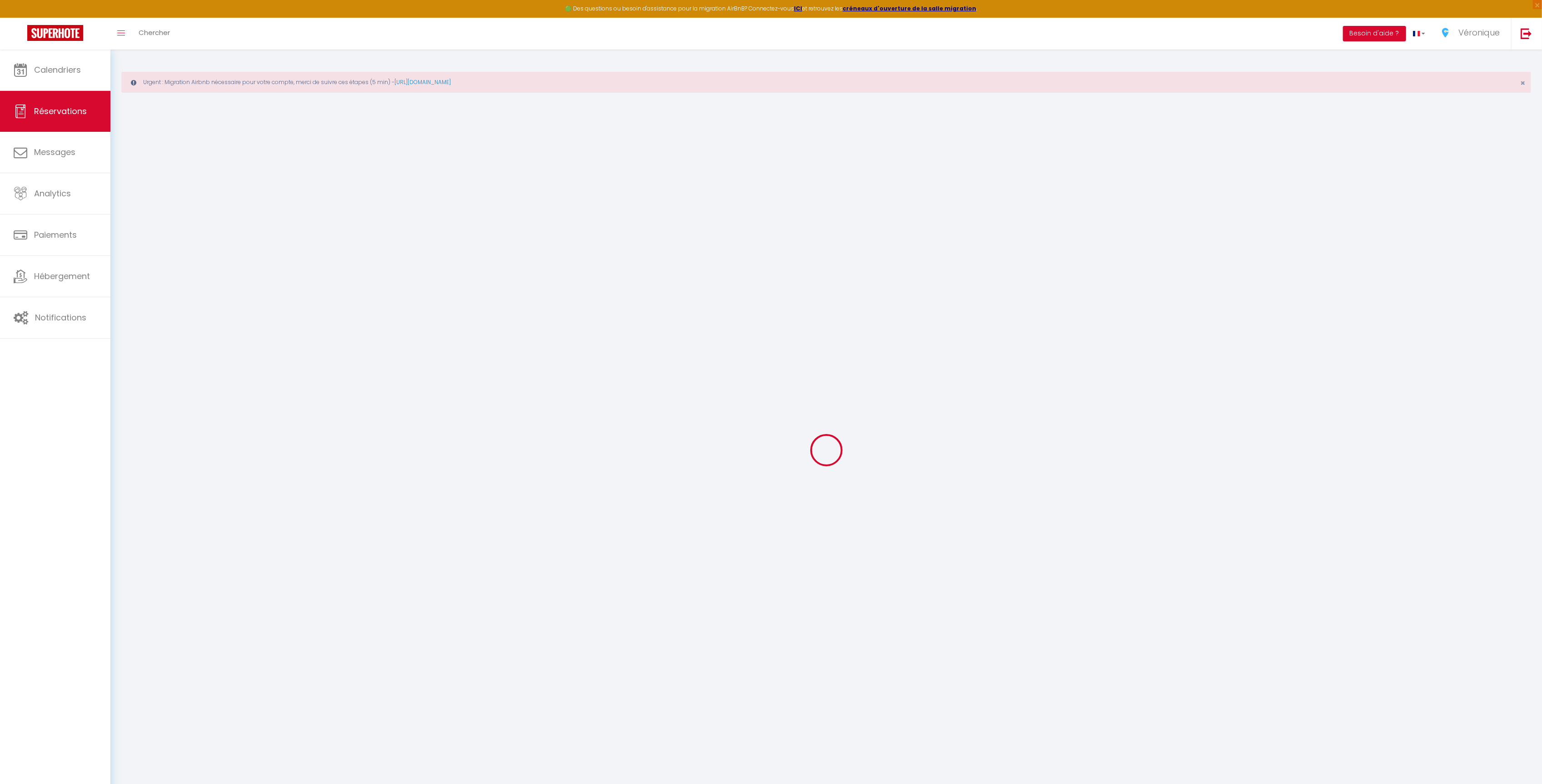
checkbox input "false"
type textarea "** THIS RESERVATION HAS BEEN PRE-PAID ** BOOKING NOTE : Payment charge is EUR 1…"
type textarea "Check in vers 16h"
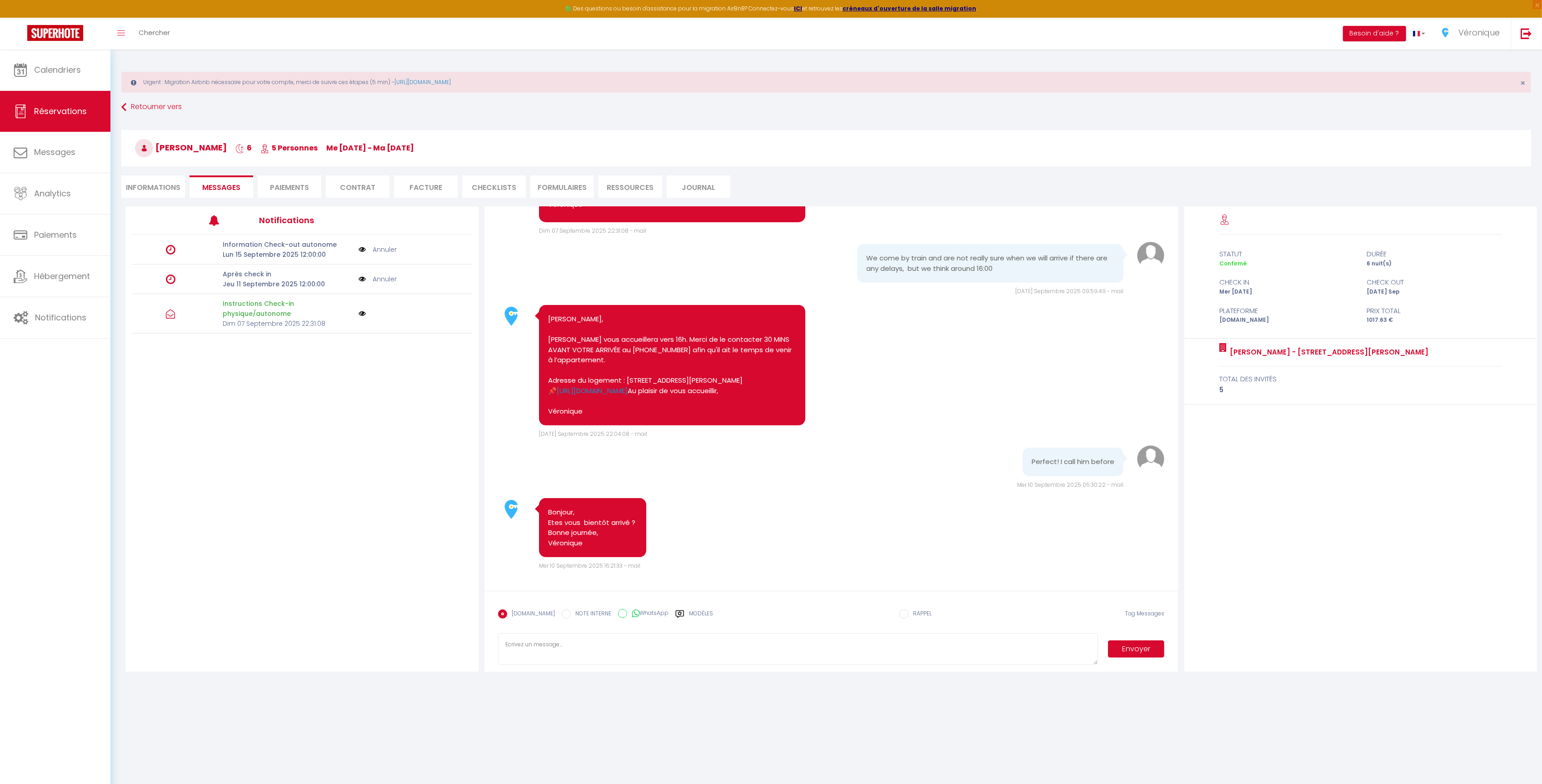
scroll to position [480, 0]
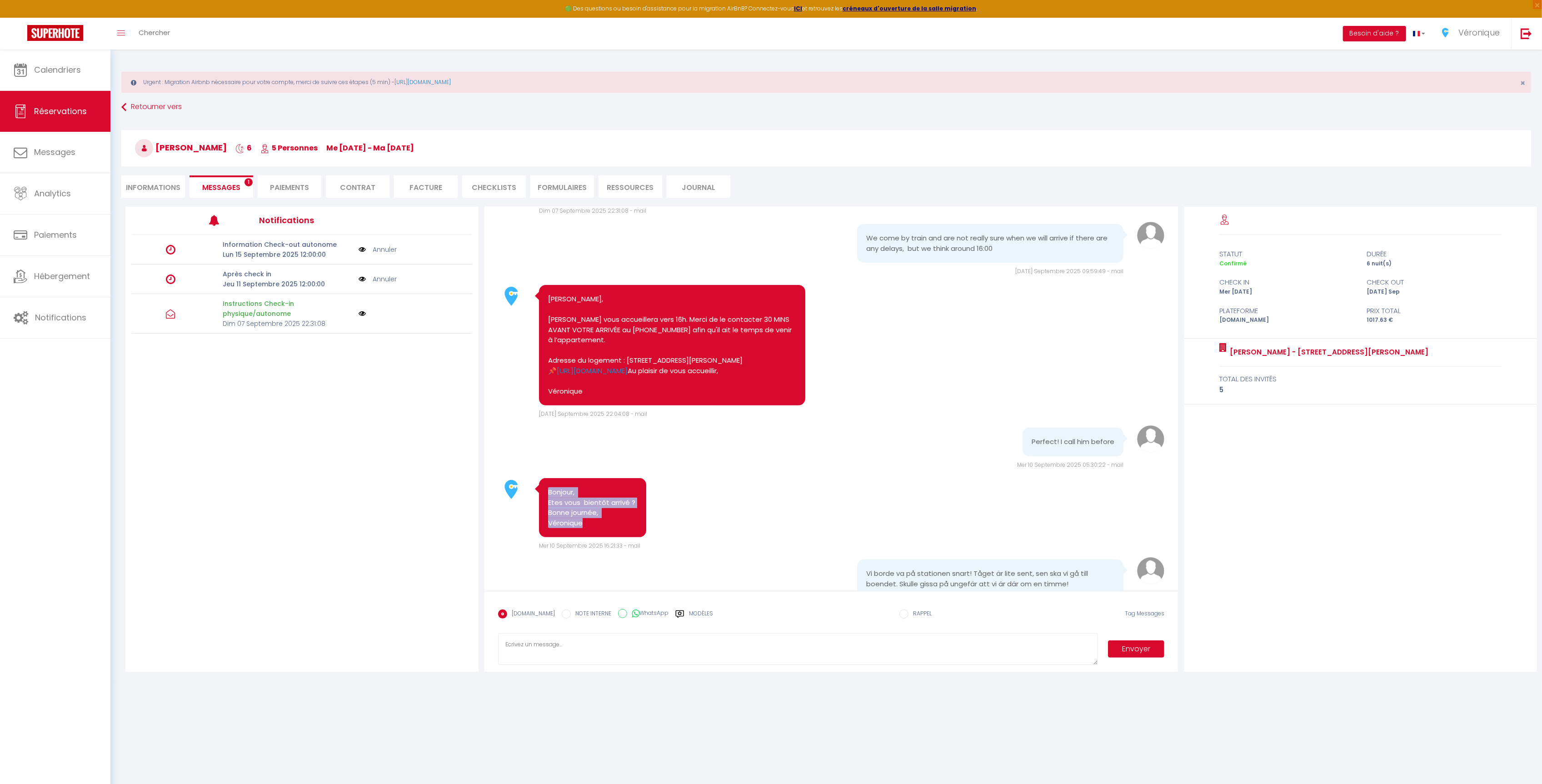
drag, startPoint x: 594, startPoint y: 545, endPoint x: 547, endPoint y: 512, distance: 57.4
click at [547, 512] on div "Bonjour, Etes vous bientôt arrivé ? Bonne journée, Véronique" at bounding box center [592, 508] width 107 height 59
copy pre "Bonjour, Etes vous bientôt arrivé ? Bonne journée, Véronique"
click at [645, 616] on label "WhatsApp" at bounding box center [648, 613] width 41 height 10
click at [627, 616] on input "WhatsApp" at bounding box center [623, 613] width 9 height 9
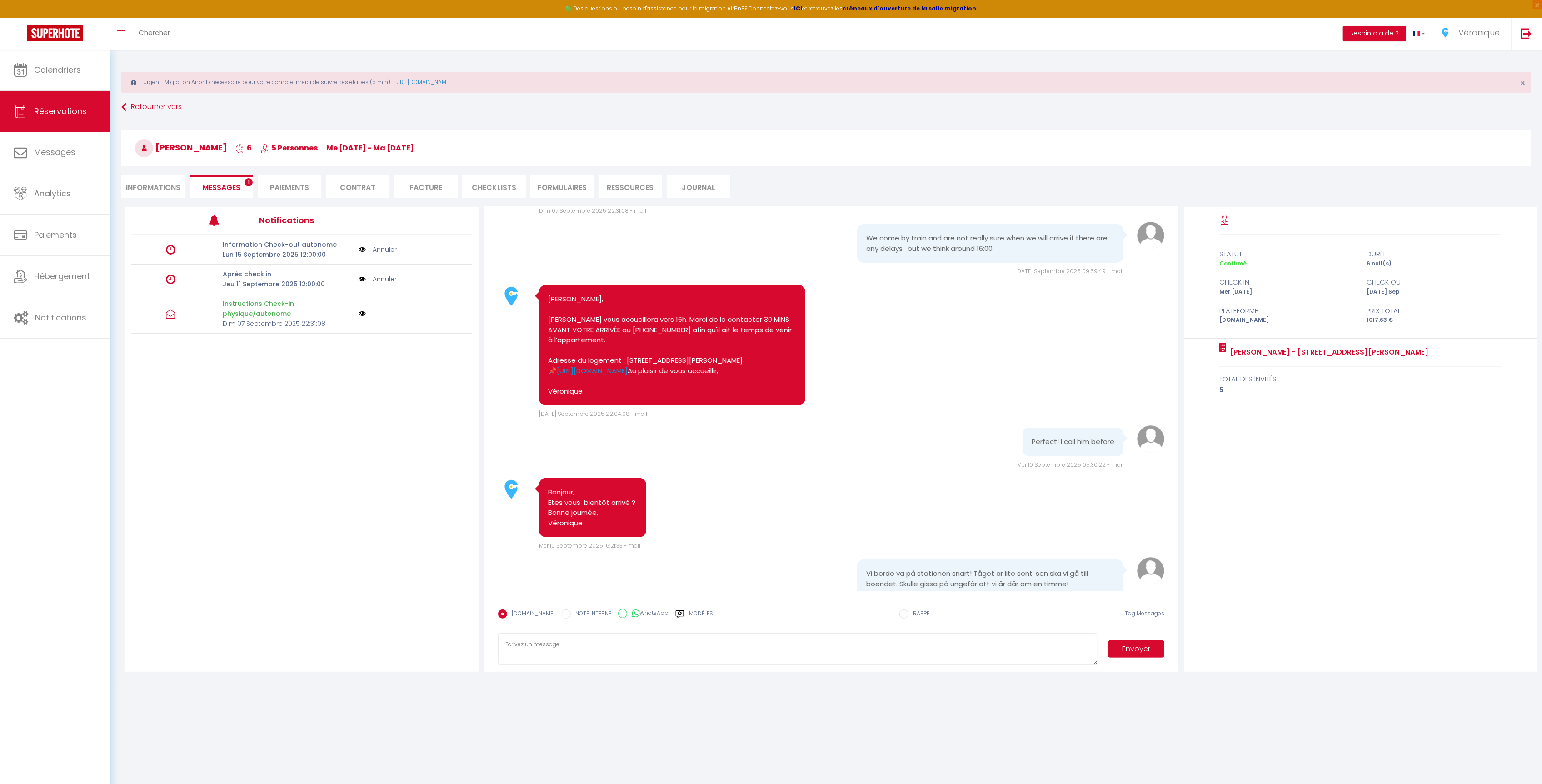
radio input "true"
radio input "false"
click at [1134, 646] on button "Envoyer" at bounding box center [1136, 649] width 57 height 17
